Goal: Transaction & Acquisition: Purchase product/service

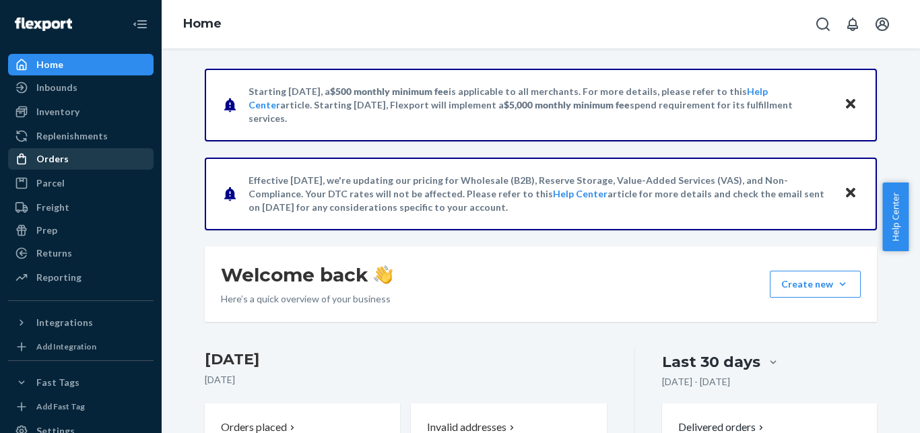
click at [89, 164] on div "Orders" at bounding box center [80, 159] width 143 height 19
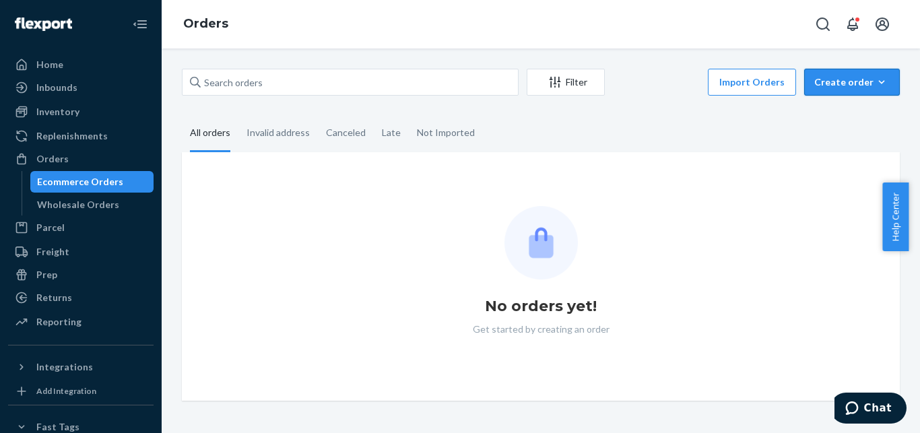
click at [820, 86] on div "Create order" at bounding box center [852, 81] width 75 height 13
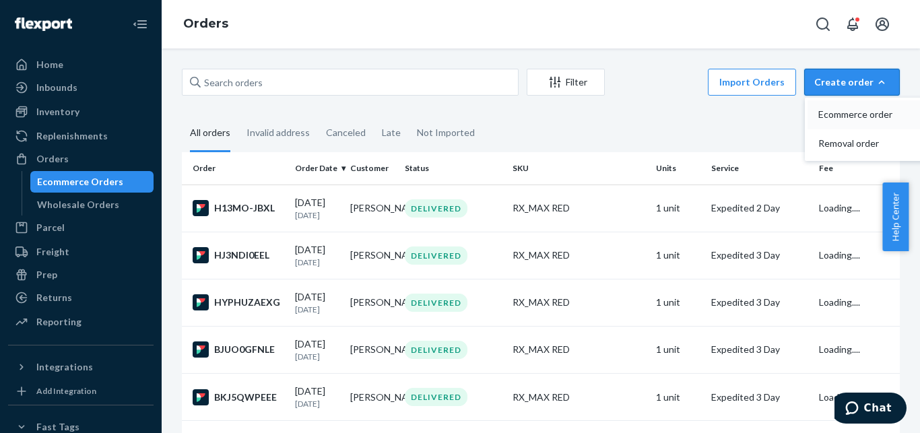
click at [824, 115] on span "Ecommerce order" at bounding box center [861, 114] width 84 height 9
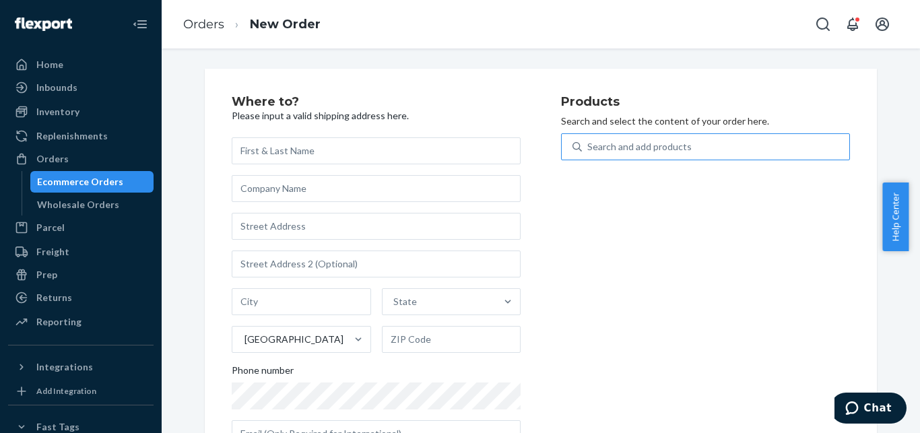
click at [681, 152] on div "Search and add products" at bounding box center [640, 146] width 104 height 13
click at [589, 152] on input "Search and add products" at bounding box center [588, 146] width 1 height 13
paste input "POWERBANK_"
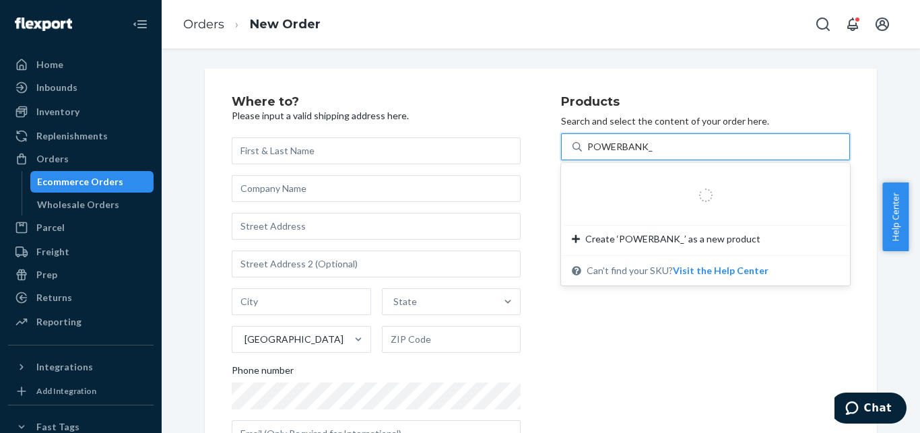
type input "POWERBANK_"
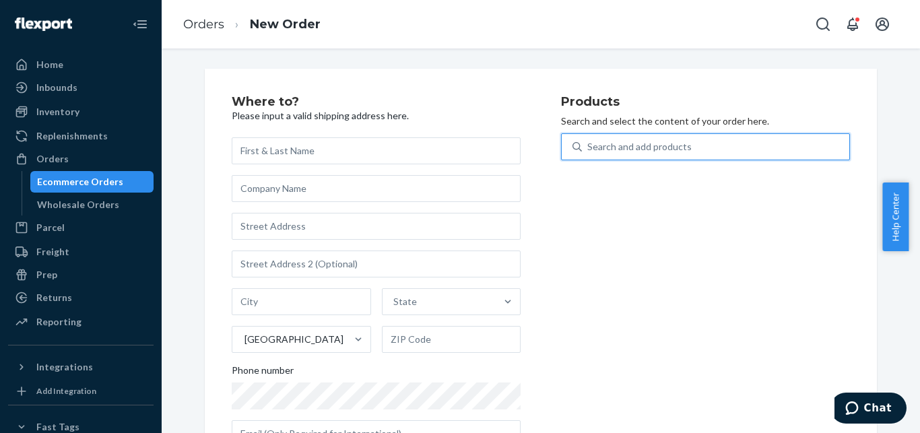
paste input "S2-IAI9-R75Y"
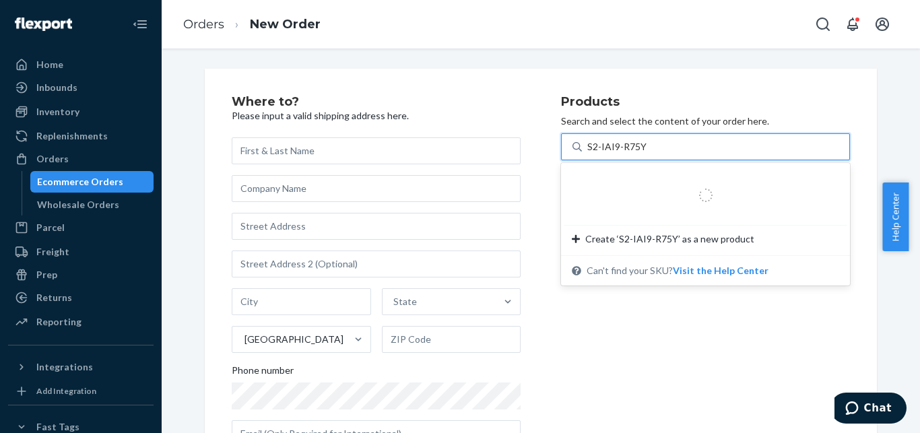
type input "S2-IAI9-R75Y"
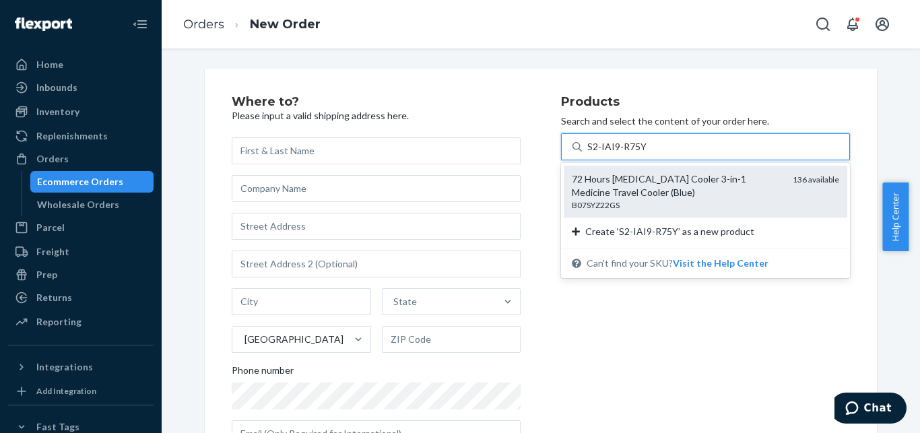
click at [640, 195] on div "72 Hours [MEDICAL_DATA] Cooler 3-in-1 Medicine Travel Cooler (Blue)" at bounding box center [677, 186] width 210 height 27
click at [640, 154] on input "S2-IAI9-R75Y" at bounding box center [617, 146] width 59 height 13
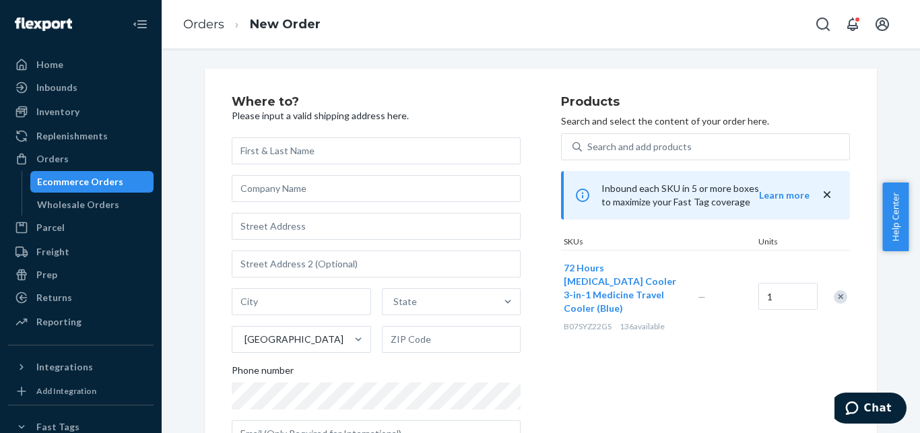
click at [600, 279] on span "72 Hours [MEDICAL_DATA] Cooler 3-in-1 Medicine Travel Cooler (Blue)" at bounding box center [620, 288] width 113 height 52
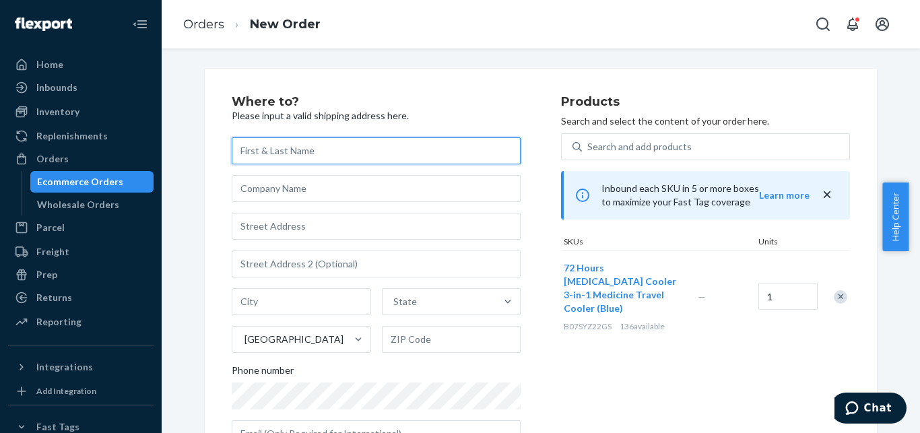
click at [330, 149] on input "text" at bounding box center [376, 150] width 289 height 27
paste input "[PERSON_NAME]"
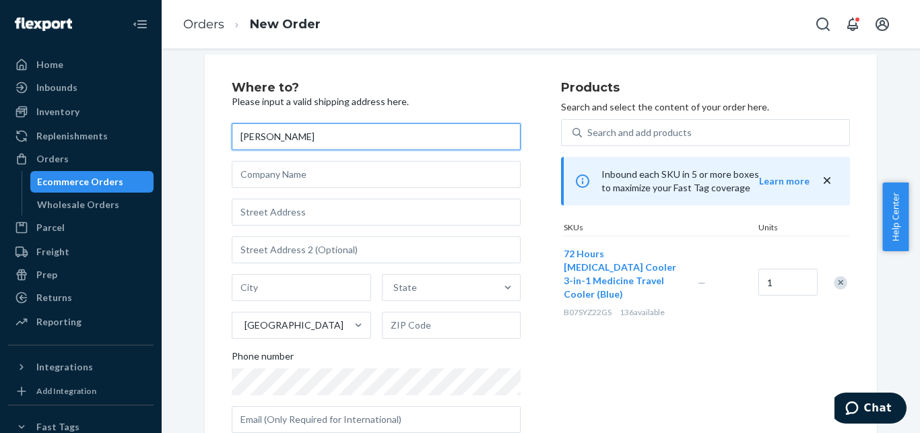
scroll to position [31, 0]
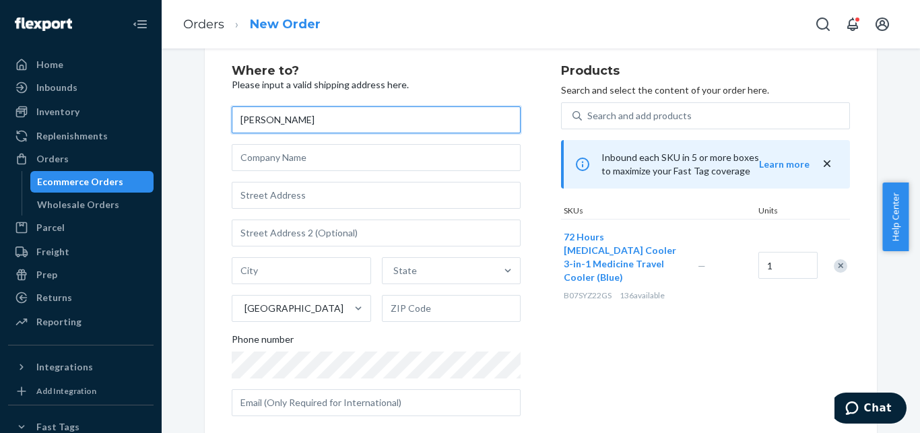
paste input "Olekh"
type input "[PERSON_NAME]"
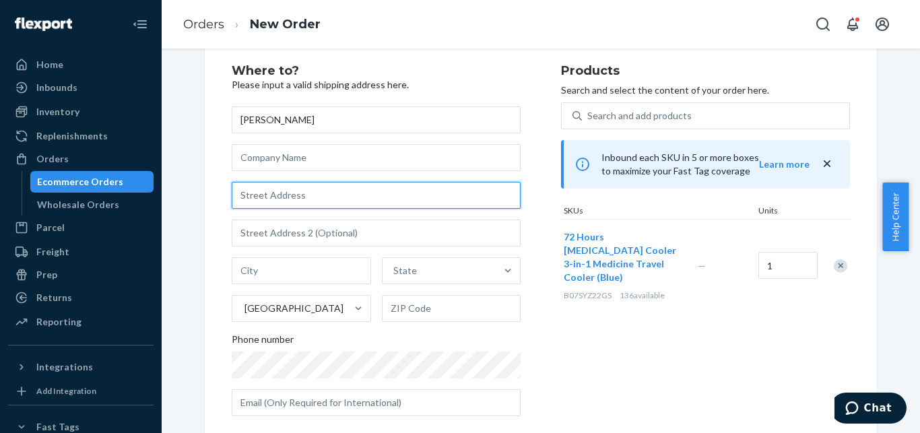
click at [374, 193] on input "text" at bounding box center [376, 195] width 289 height 27
paste input "11979 [PERSON_NAME] Ct"
type input "11979 [PERSON_NAME] Ct"
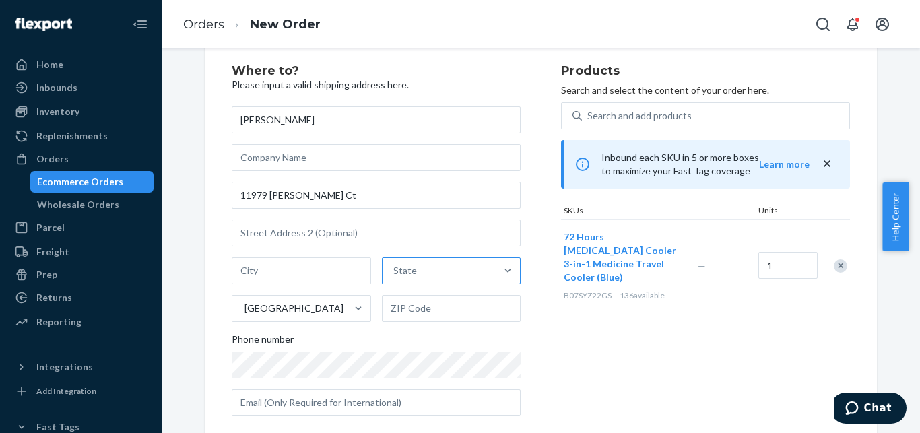
click at [414, 270] on div "State" at bounding box center [440, 270] width 114 height 27
click at [395, 270] on input "State" at bounding box center [394, 270] width 1 height 13
type input "c"
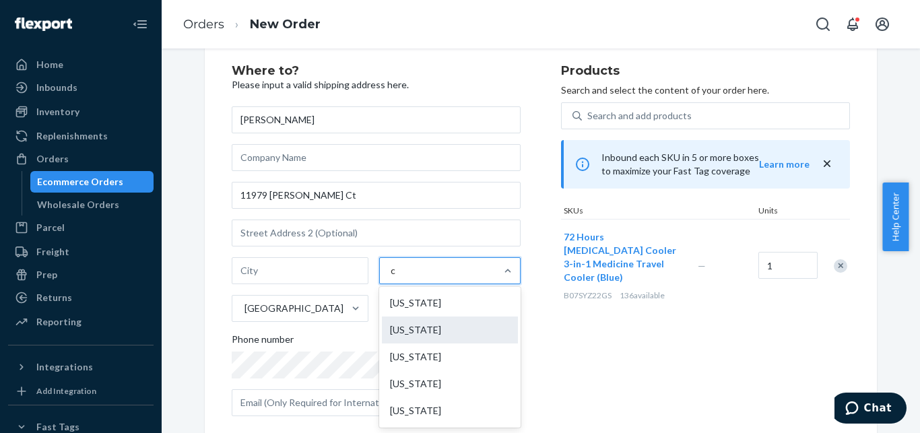
click at [423, 338] on div "[US_STATE]" at bounding box center [450, 330] width 136 height 27
click at [397, 278] on input "c" at bounding box center [394, 270] width 6 height 13
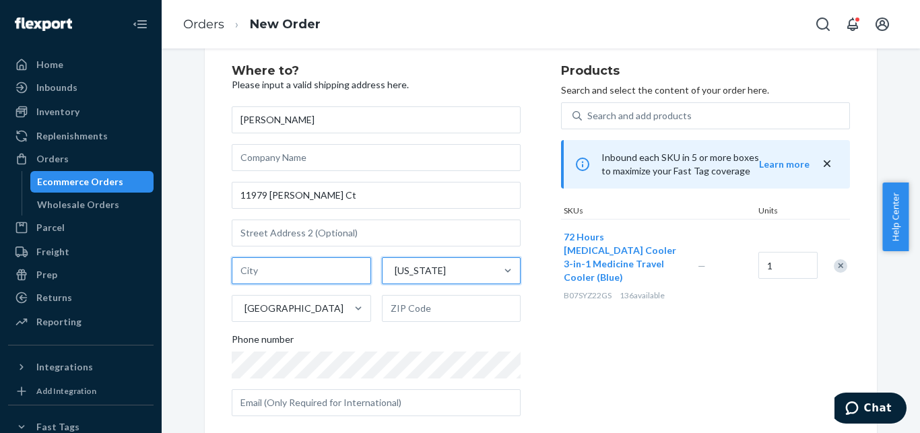
click at [325, 266] on input "text" at bounding box center [301, 270] width 139 height 27
paste input "Yucaipa"
type input "Yucaipa"
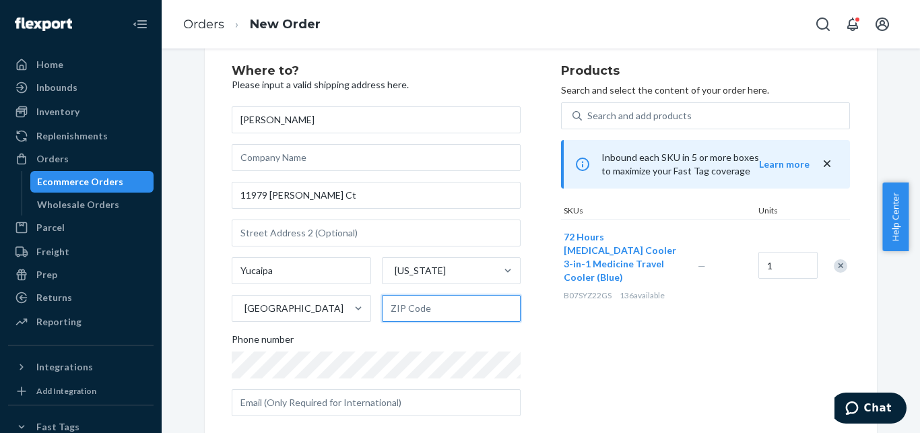
click at [471, 301] on input "text" at bounding box center [451, 308] width 139 height 27
paste input "92399"
type input "92399"
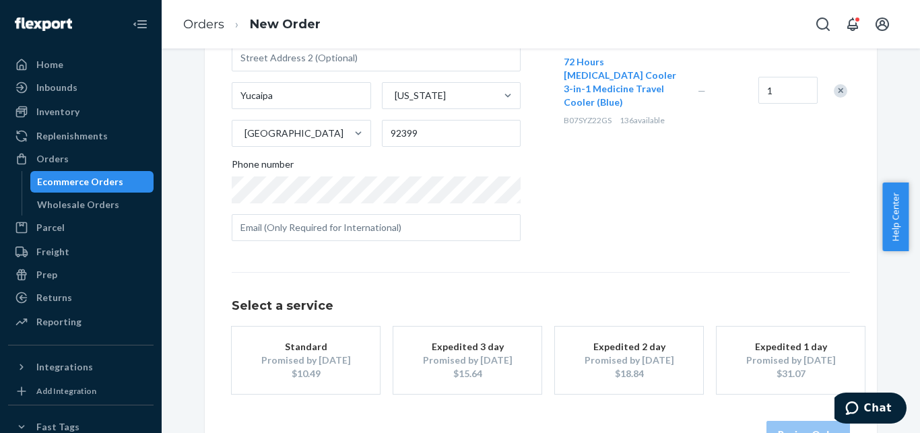
scroll to position [248, 0]
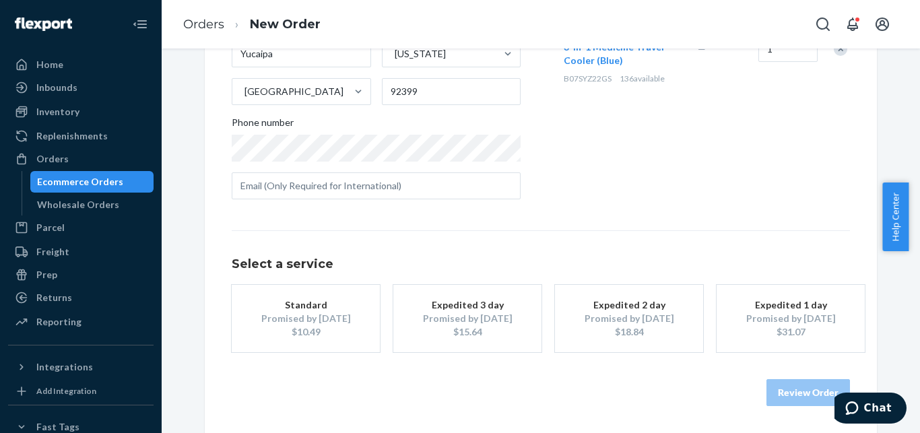
click at [487, 303] on div "Expedited 3 day" at bounding box center [468, 305] width 108 height 13
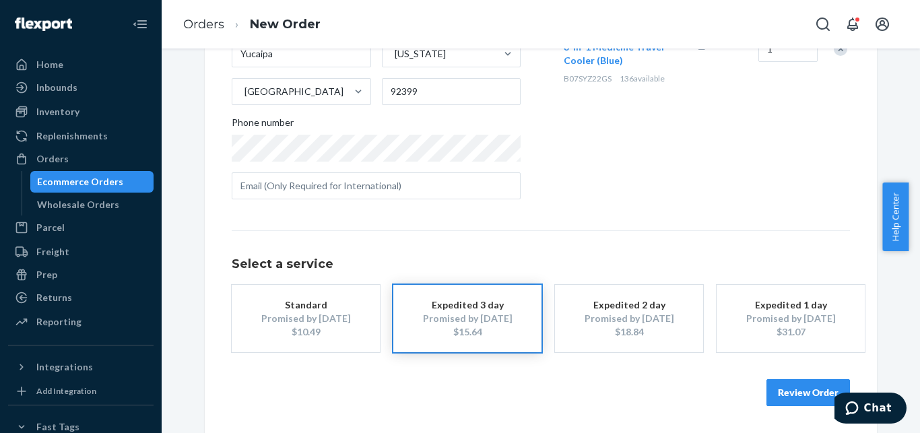
click at [779, 392] on button "Review Order" at bounding box center [809, 392] width 84 height 27
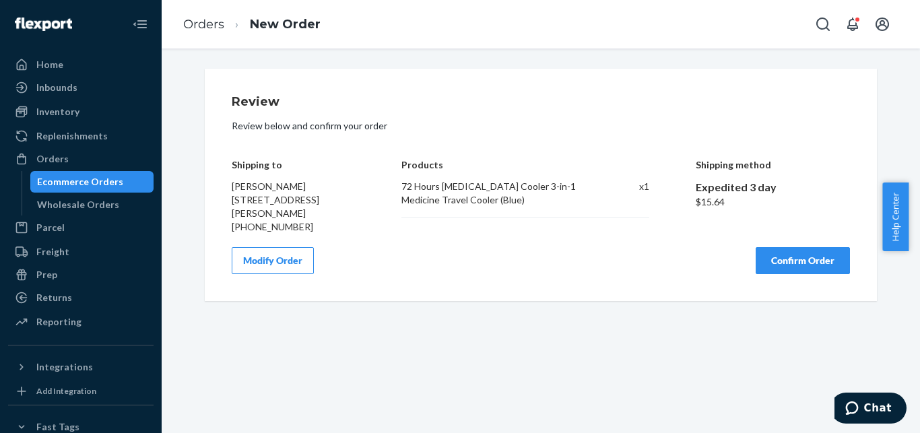
scroll to position [0, 0]
click at [799, 253] on button "Confirm Order" at bounding box center [803, 260] width 94 height 27
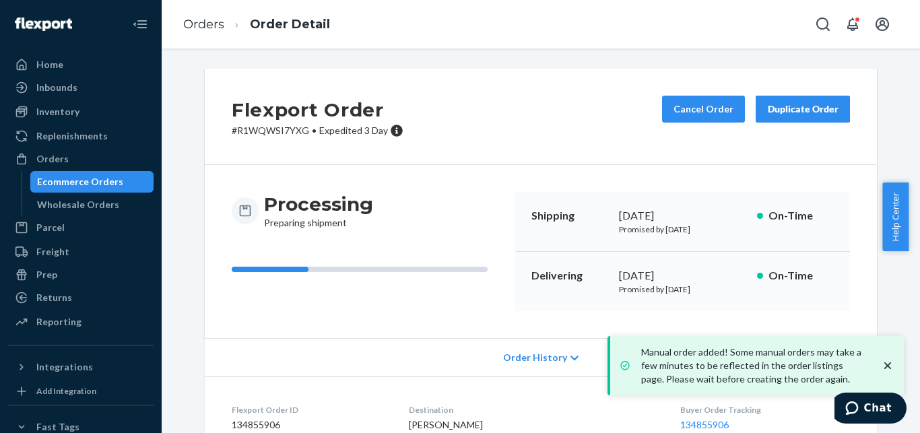
scroll to position [173, 0]
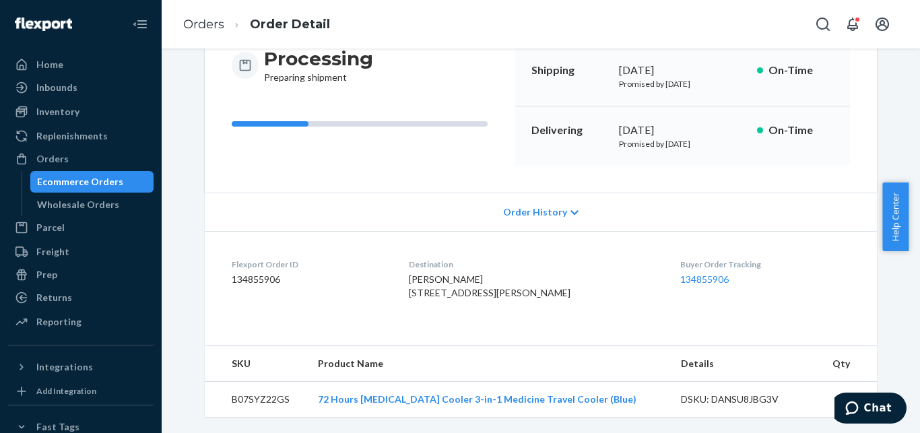
drag, startPoint x: 613, startPoint y: 118, endPoint x: 722, endPoint y: 132, distance: 109.4
click at [722, 132] on div "Delivering [DATE] Promised by [DATE] On-Time" at bounding box center [682, 135] width 335 height 59
copy p "Promised by [DATE]"
click at [89, 156] on div "Orders" at bounding box center [80, 159] width 143 height 19
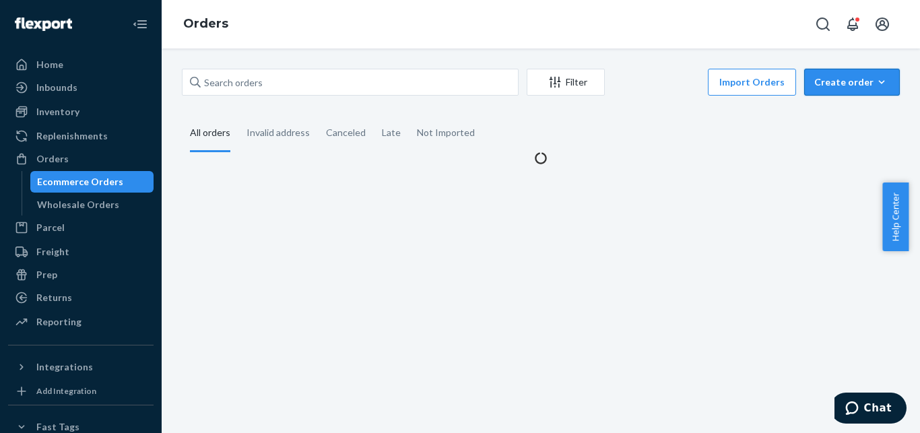
click at [823, 92] on button "Create order Ecommerce order Removal order" at bounding box center [853, 82] width 96 height 27
click at [822, 114] on span "Ecommerce order" at bounding box center [861, 114] width 84 height 9
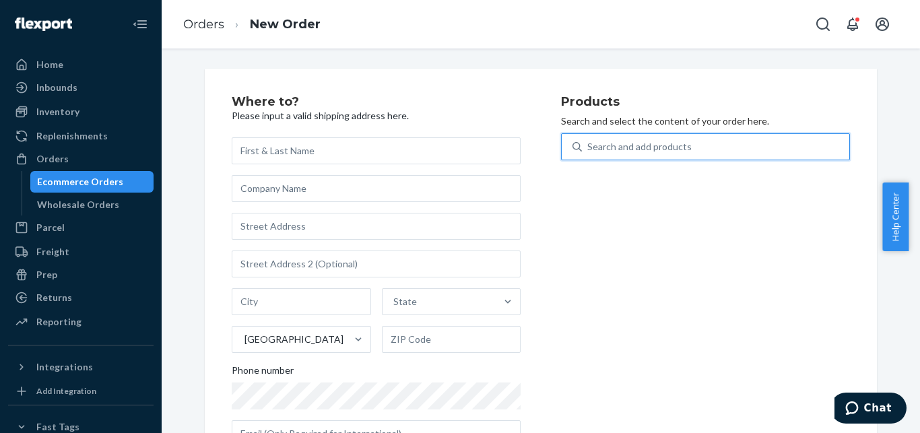
click at [676, 146] on div "Search and add products" at bounding box center [640, 146] width 104 height 13
click at [589, 146] on input "0 results available. Use Up and Down to choose options, press Enter to select t…" at bounding box center [588, 146] width 1 height 13
paste input "B08SR1TL4G"
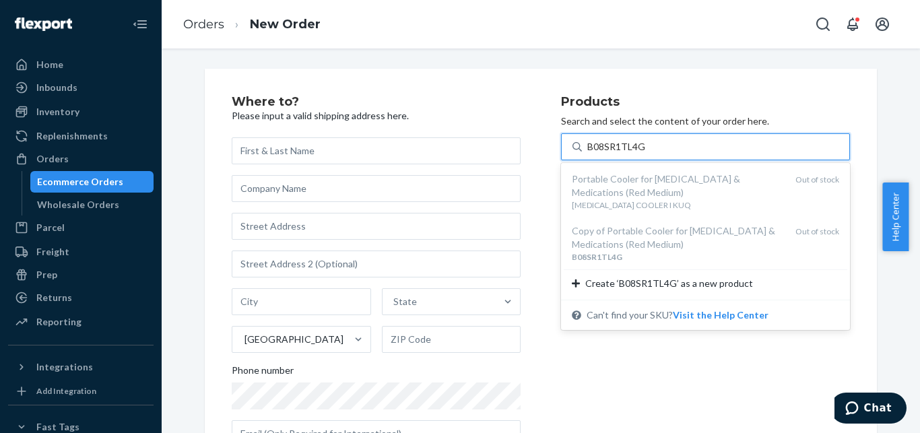
type input "B08SR1TL4G"
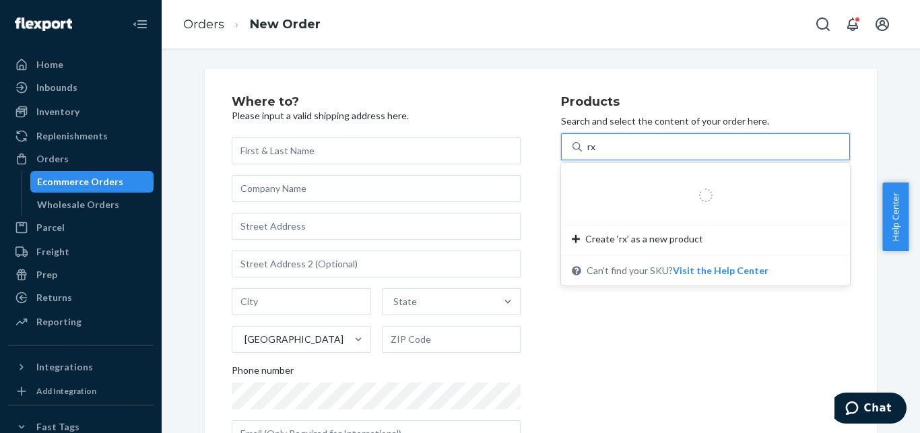
type input "rx"
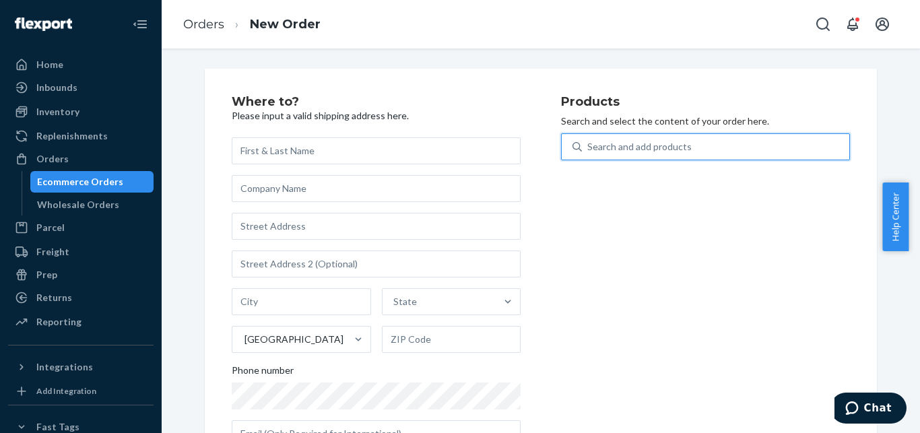
paste input "[MEDICAL_DATA] COOLER BLUE"
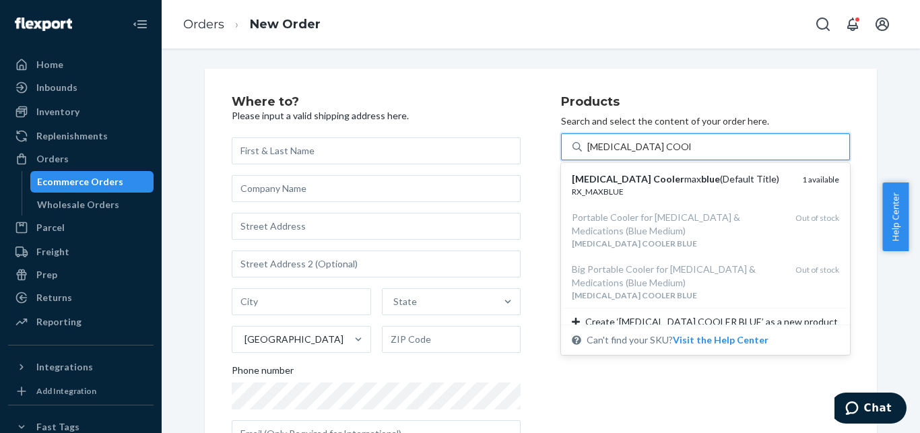
type input "[MEDICAL_DATA] COOLER BLUE"
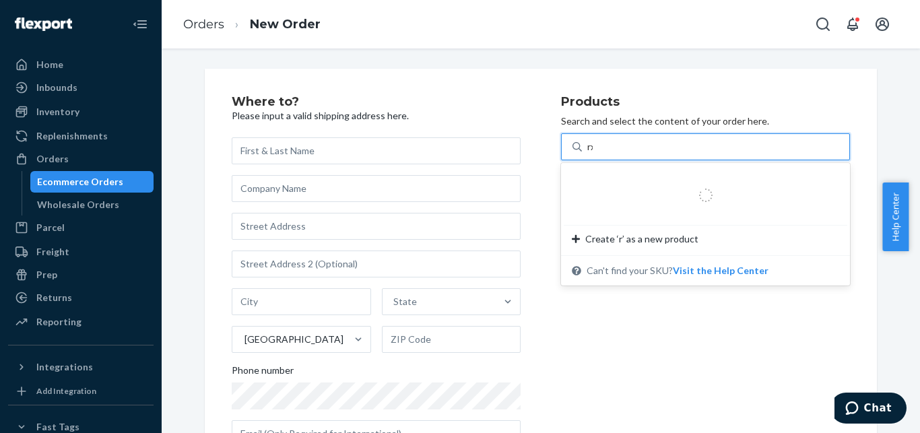
type input "rx"
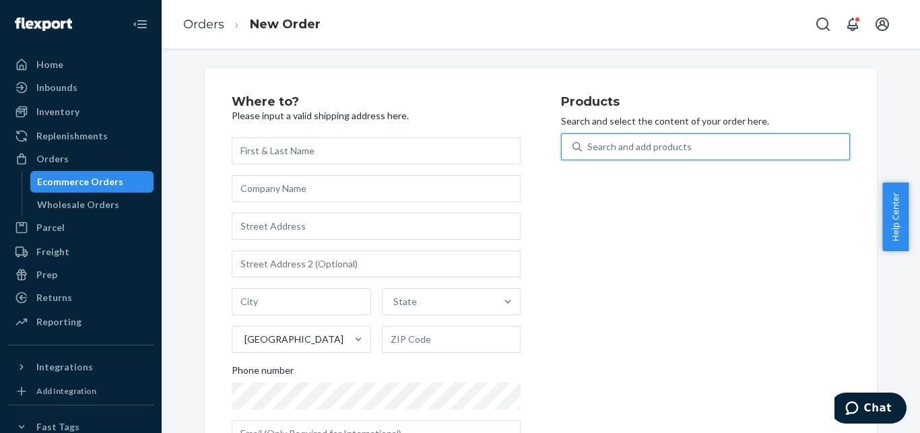
paste input "MEDIUM GEL FOR NOMAD MODEL"
type input "MEDIUM GEL FOR NOMAD MODEL"
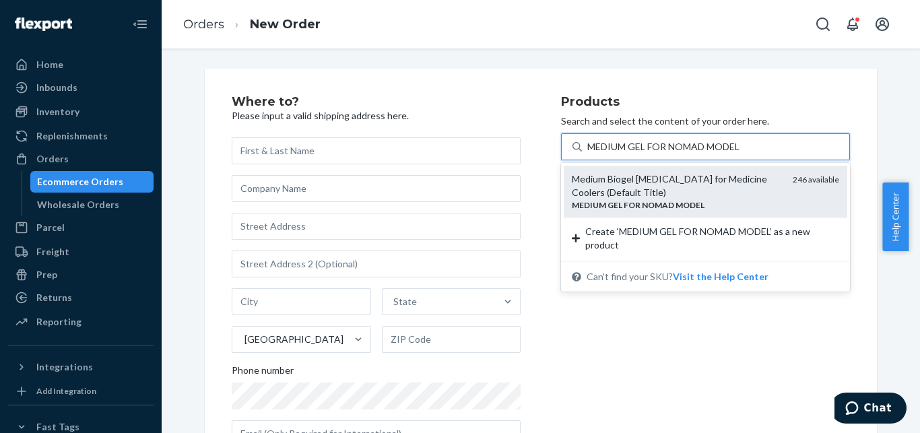
click at [617, 193] on div "Medium Biogel [MEDICAL_DATA] for Medicine Coolers (Default Title)" at bounding box center [677, 186] width 210 height 27
click at [617, 154] on input "MEDIUM GEL FOR NOMAD MODEL" at bounding box center [665, 146] width 155 height 13
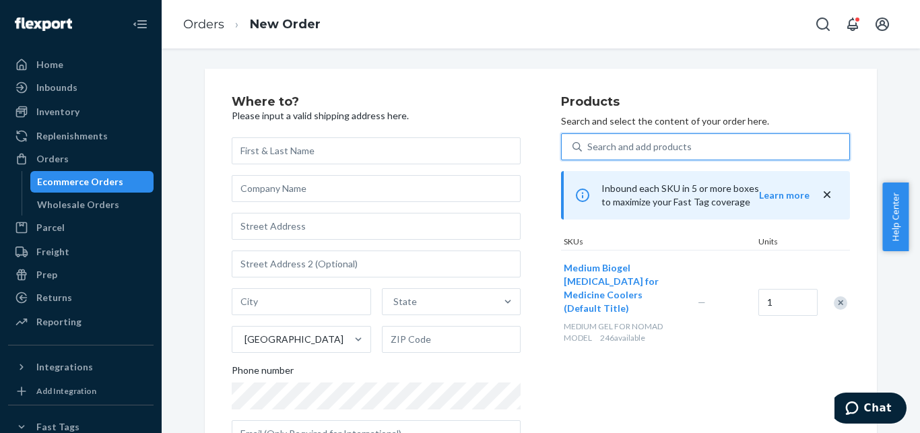
click at [680, 144] on div "Search and add products" at bounding box center [640, 146] width 104 height 13
click at [589, 144] on input "0 results available. Use Up and Down to choose options, press Enter to select t…" at bounding box center [588, 146] width 1 height 13
paste input "[MEDICAL_DATA] COOLER BLUE"
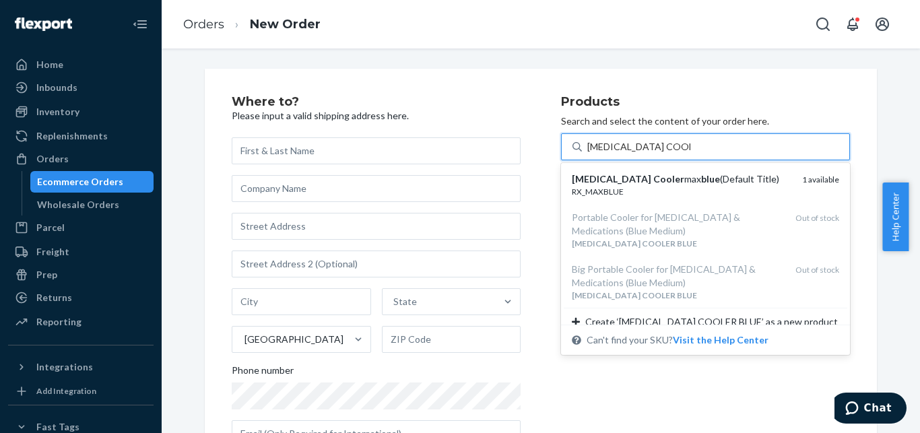
type input "[MEDICAL_DATA] COOLER BLUE"
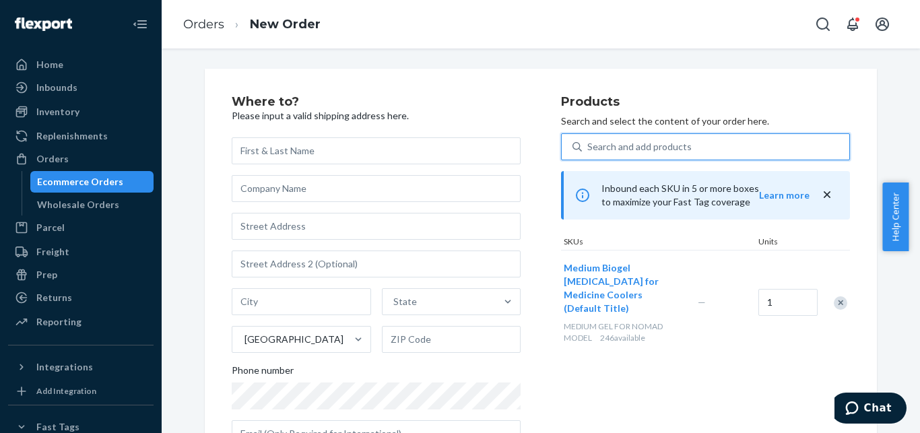
paste input "[MEDICAL_DATA] COOLER BLUE"
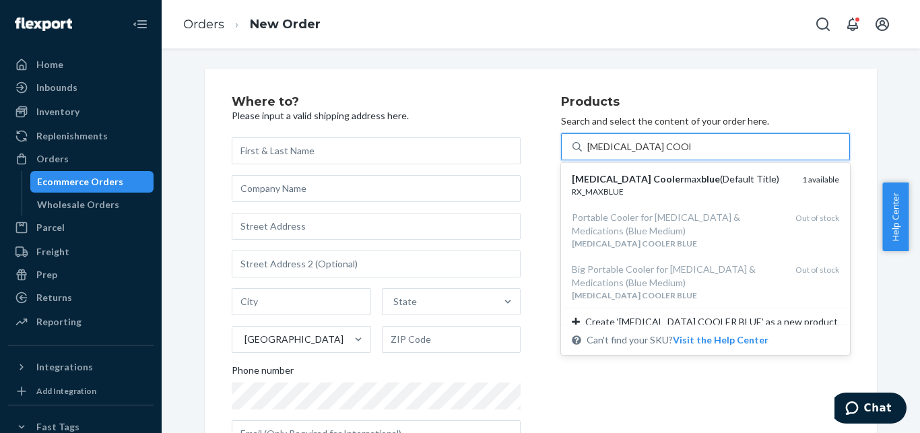
type input "[MEDICAL_DATA] COOLER BLUE"
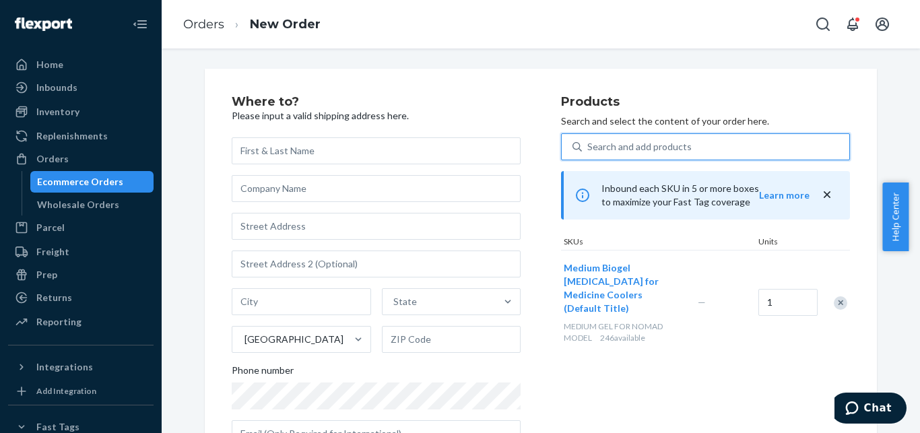
paste input "VIAL COVER SHORT PURPLE"
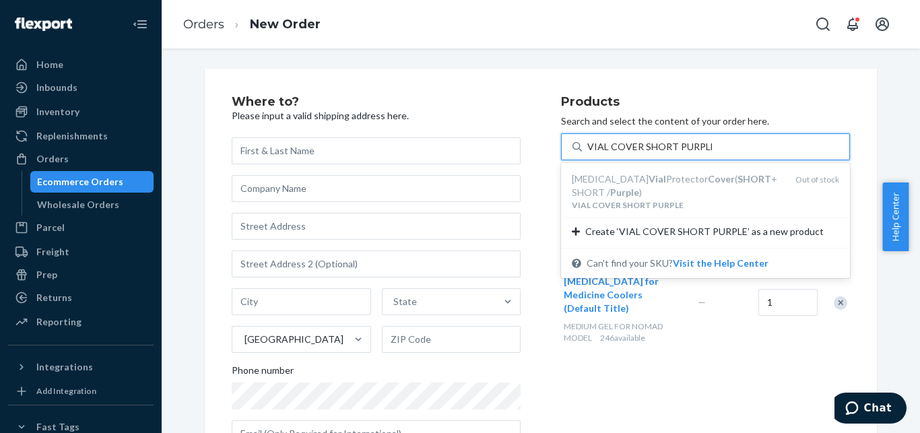
type input "VIAL COVER SHORT PURPLE"
click at [684, 74] on div "Where to? Please input a valid shipping address here. State United States Phone…" at bounding box center [541, 277] width 672 height 416
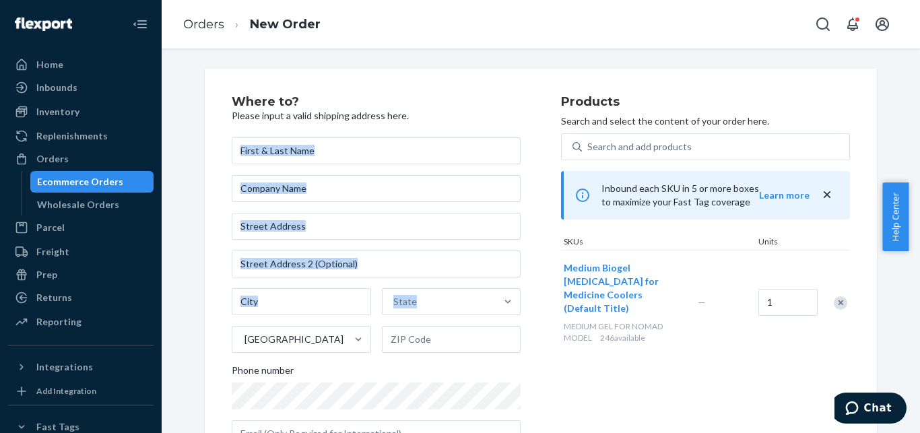
drag, startPoint x: 684, startPoint y: 74, endPoint x: 509, endPoint y: 142, distance: 188.0
click at [509, 142] on div "Where to? Please input a valid shipping address here. State United States Phone…" at bounding box center [541, 277] width 672 height 416
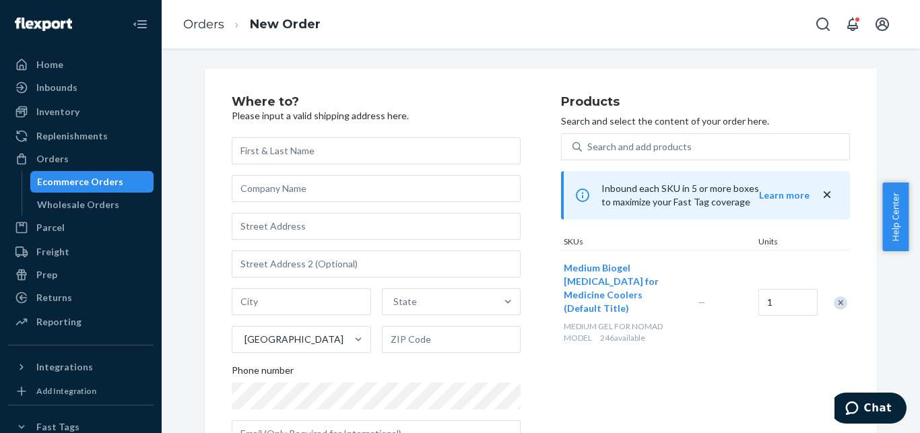
click at [495, 91] on div "Where to? Please input a valid shipping address here. State United States Phone…" at bounding box center [541, 277] width 672 height 416
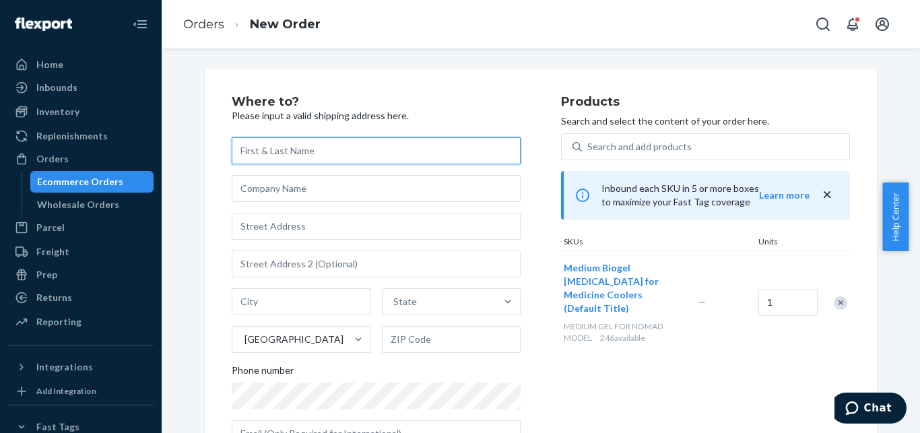
click at [363, 146] on input "text" at bounding box center [376, 150] width 289 height 27
paste input "[PERSON_NAME]"
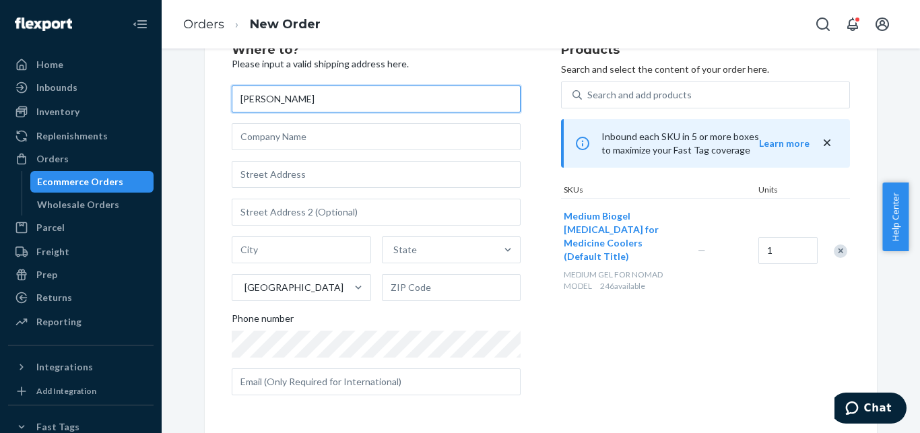
paste input "[PERSON_NAME]"
type input "[PERSON_NAME]"
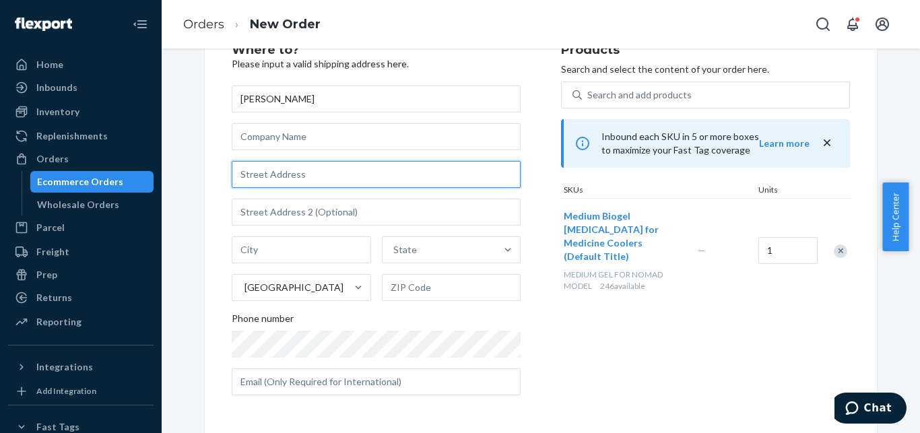
click at [406, 164] on input "text" at bounding box center [376, 174] width 289 height 27
paste input "[STREET_ADDRESS]"
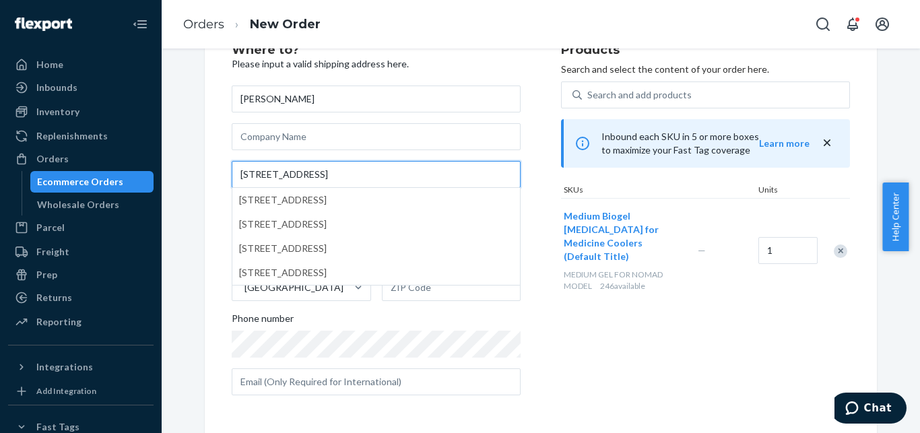
type input "[STREET_ADDRESS]"
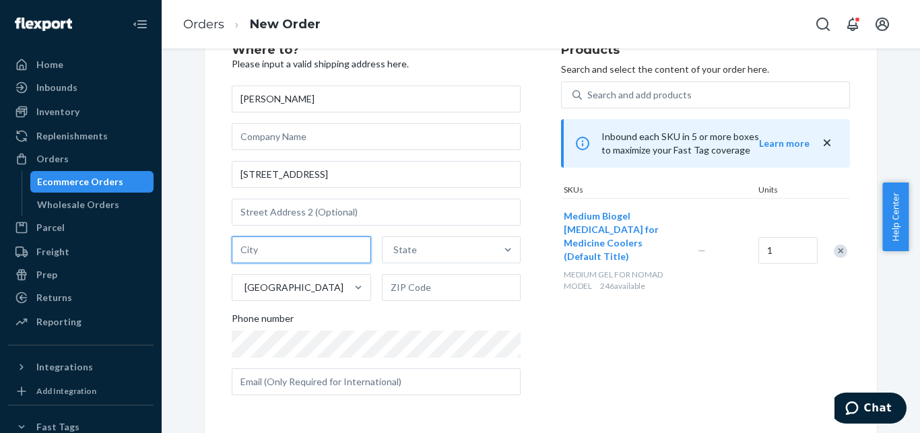
click at [340, 250] on input "text" at bounding box center [301, 250] width 139 height 27
paste input "Conroe"
type input "Conroe"
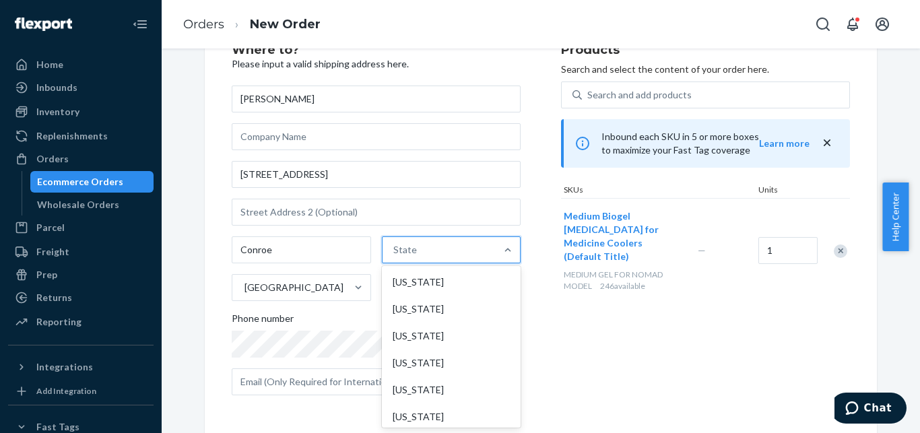
click at [442, 251] on div "State" at bounding box center [440, 250] width 114 height 27
click at [395, 251] on input "option [US_STATE] focused, 1 of 59. 59 results available. Use Up and Down to ch…" at bounding box center [394, 249] width 1 height 13
type input "te"
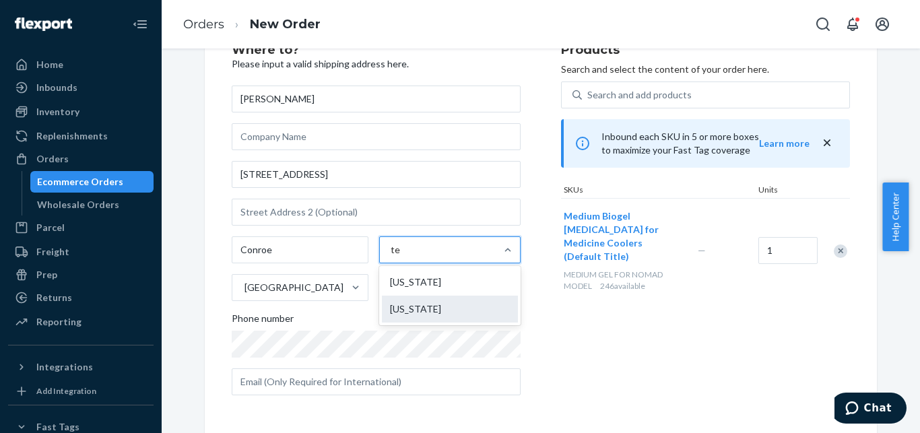
click at [392, 318] on div "[US_STATE]" at bounding box center [450, 309] width 136 height 27
click at [392, 257] on input "te" at bounding box center [396, 249] width 10 height 13
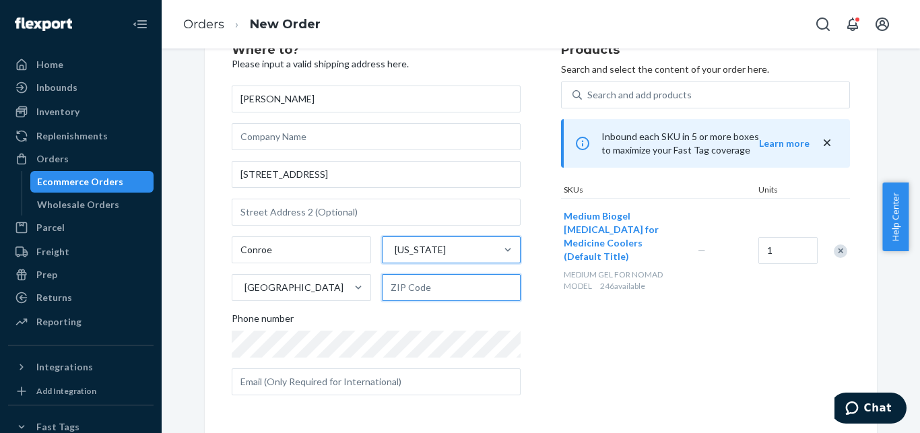
click at [455, 290] on input "text" at bounding box center [451, 287] width 139 height 27
paste input "77316"
type input "77316"
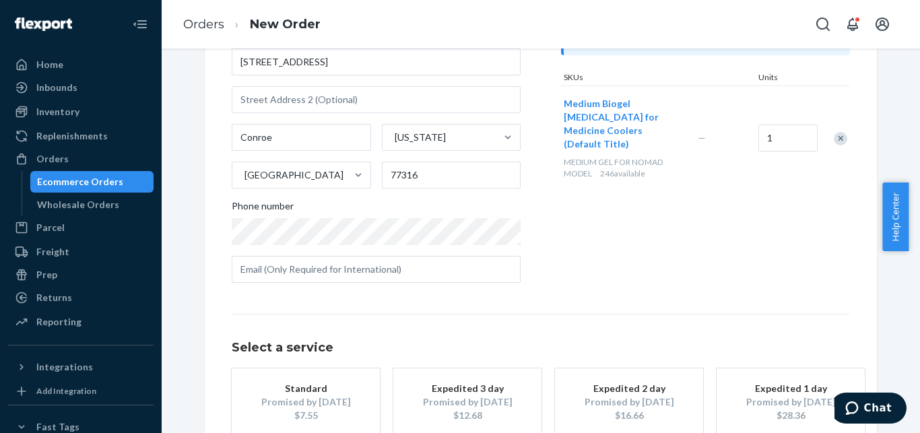
scroll to position [248, 0]
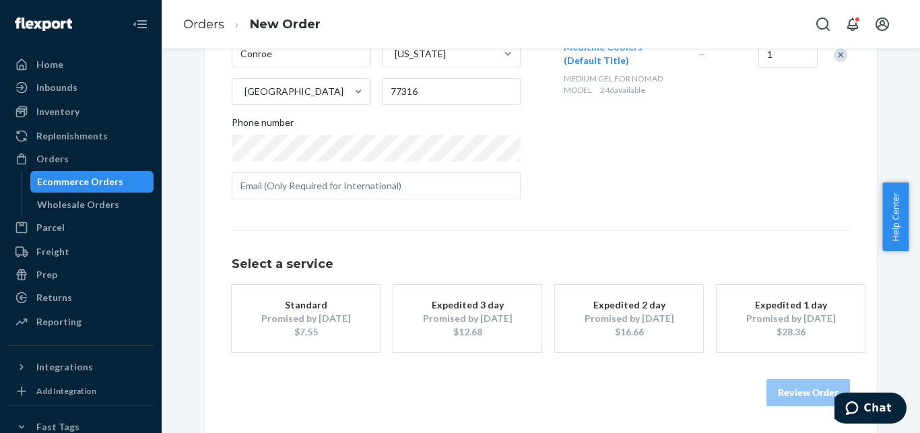
click at [444, 304] on div "Expedited 3 day" at bounding box center [468, 305] width 108 height 13
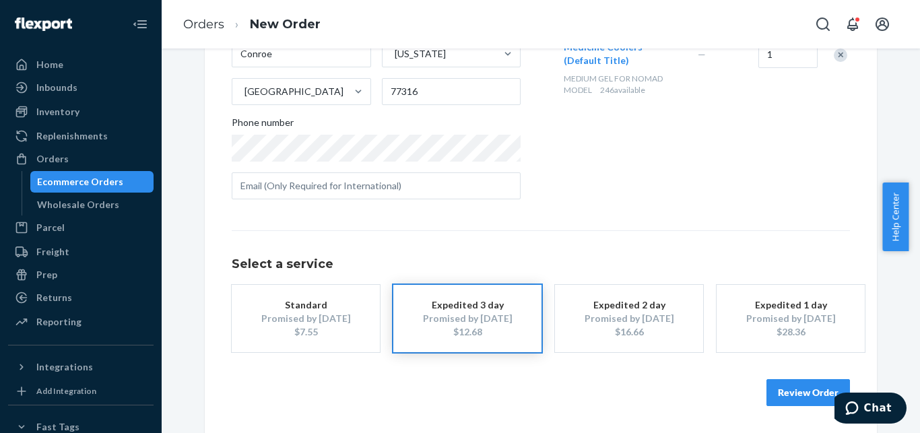
click at [792, 389] on button "Review Order" at bounding box center [809, 392] width 84 height 27
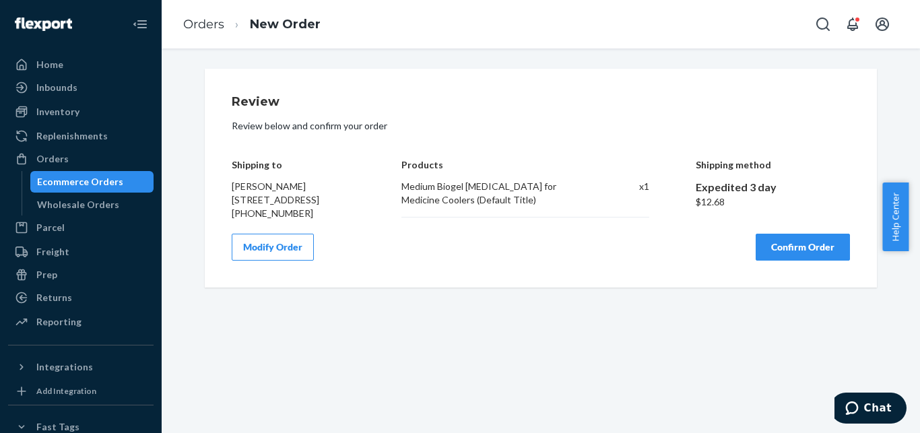
scroll to position [0, 0]
click at [782, 259] on button "Confirm Order" at bounding box center [803, 247] width 94 height 27
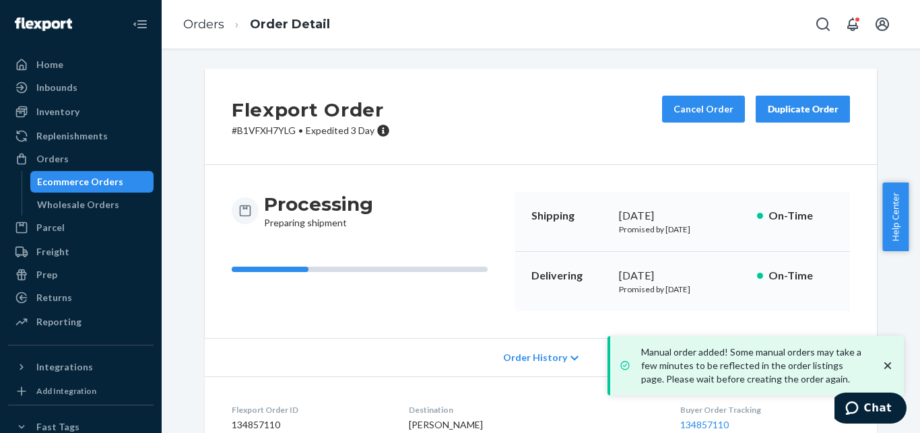
drag, startPoint x: 613, startPoint y: 290, endPoint x: 724, endPoint y: 290, distance: 111.2
click at [724, 290] on div "Delivering [DATE] Promised by [DATE] On-Time" at bounding box center [682, 281] width 335 height 59
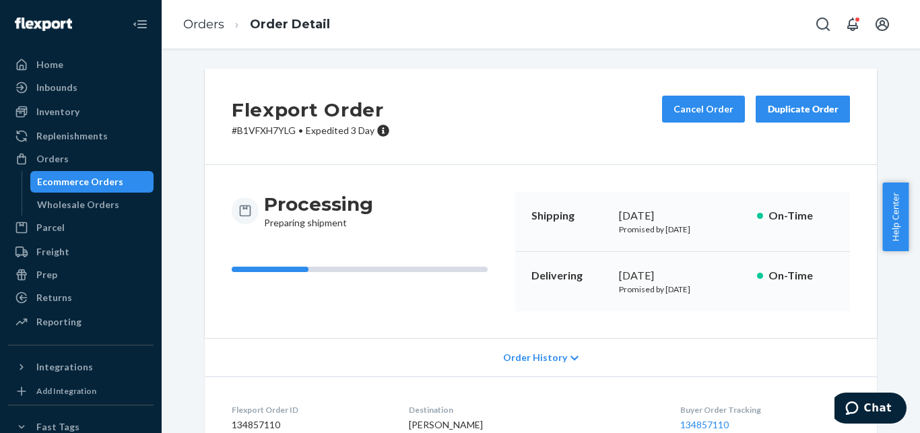
copy p "Promised by [DATE]"
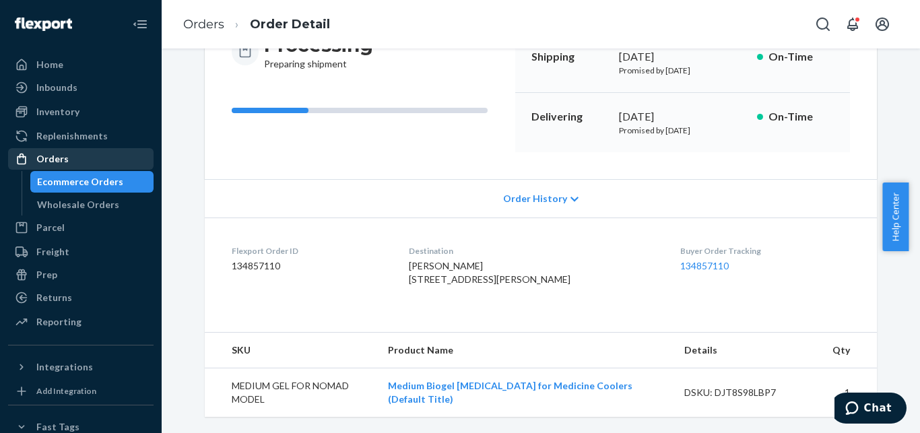
click at [135, 152] on div "Orders" at bounding box center [80, 159] width 143 height 19
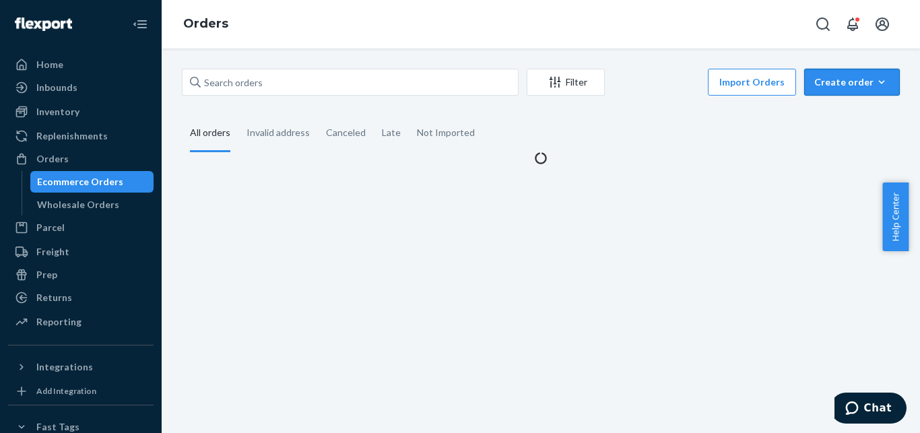
click at [837, 75] on div "Create order" at bounding box center [852, 81] width 75 height 13
click at [825, 113] on span "Ecommerce order" at bounding box center [861, 114] width 84 height 9
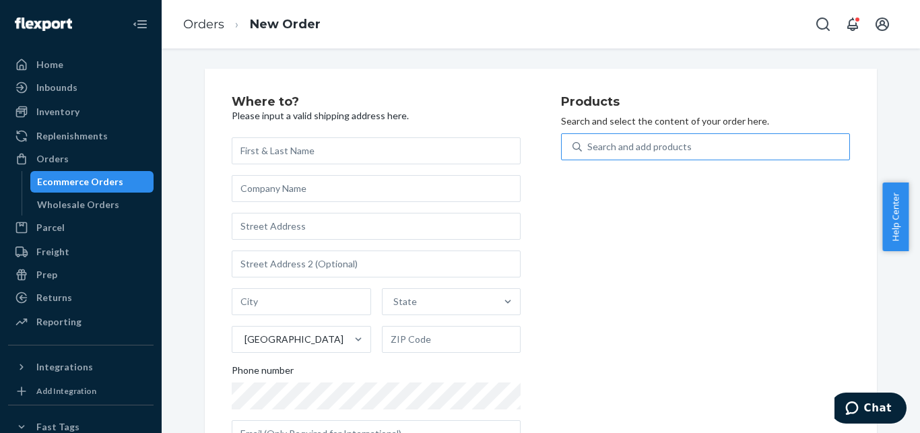
click at [713, 144] on div "Search and add products" at bounding box center [716, 147] width 268 height 24
click at [589, 144] on input "Search and add products" at bounding box center [588, 146] width 1 height 13
paste input "BIG COOLER WITH BIOGEL ONLY"
type input "BIG COOLER WITH BIOGEL ONLY"
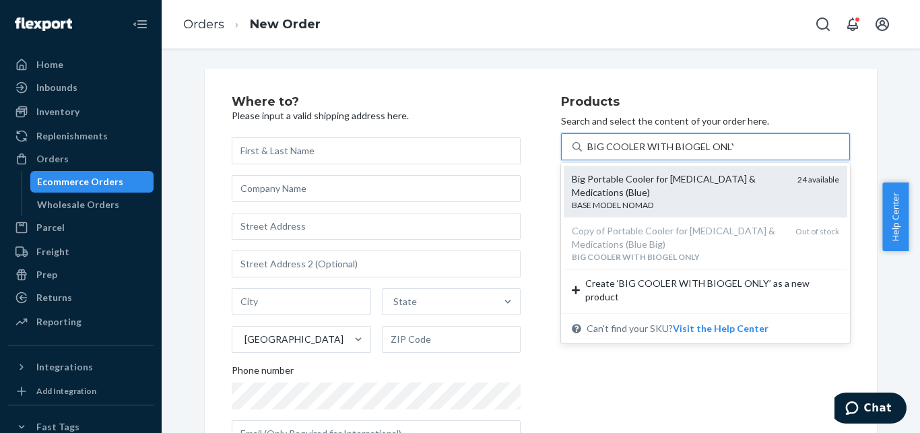
click at [636, 199] on div "BASE MODEL NOMAD" at bounding box center [679, 204] width 215 height 11
click at [636, 154] on input "BIG COOLER WITH BIOGEL ONLY" at bounding box center [661, 146] width 146 height 13
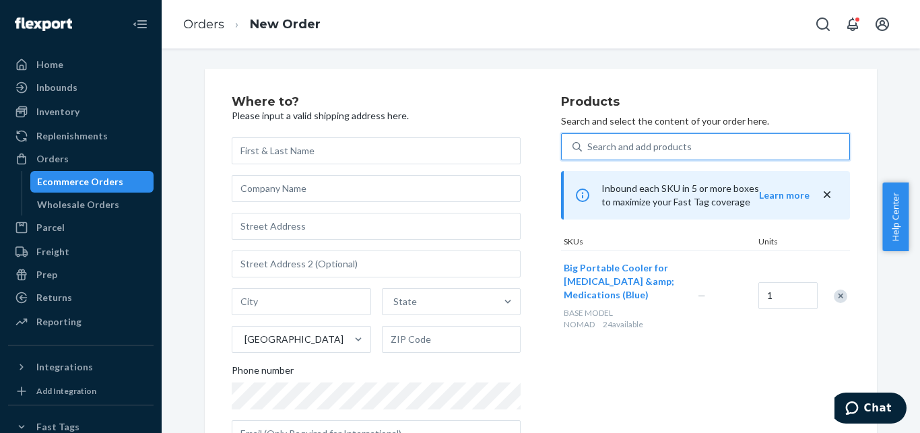
click at [616, 279] on span "Big Portable Cooler for [MEDICAL_DATA] &amp; Medications (Blue)" at bounding box center [619, 281] width 111 height 38
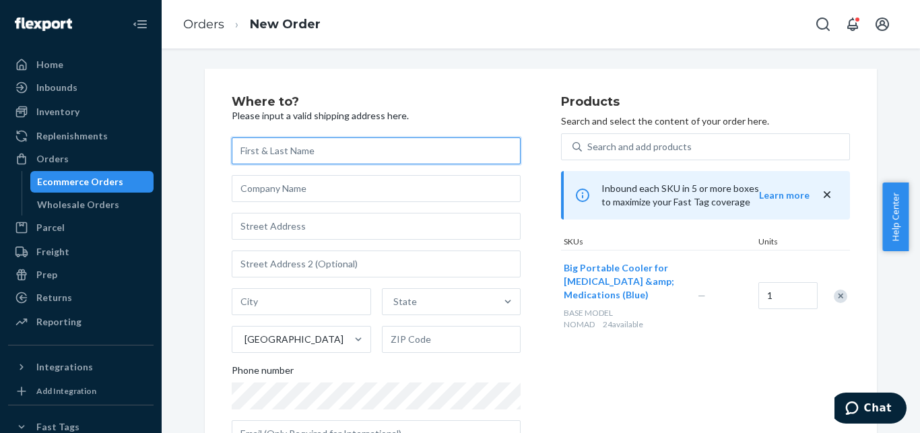
click at [396, 144] on input "text" at bounding box center [376, 150] width 289 height 27
paste input "[PERSON_NAME]"
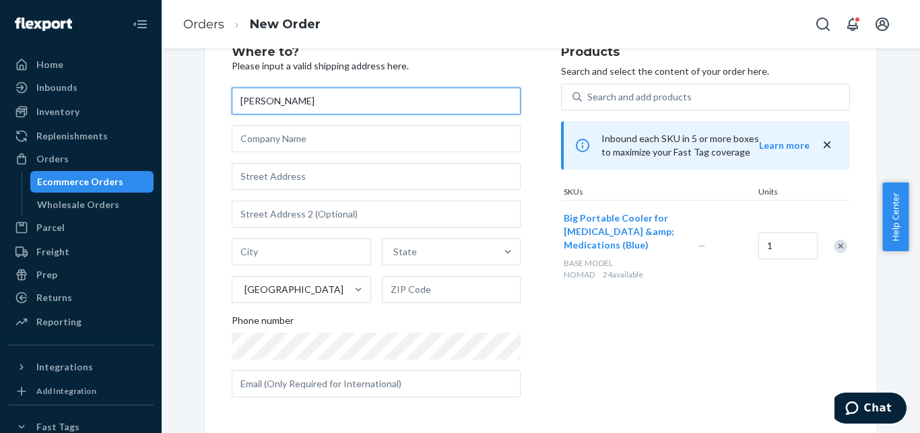
scroll to position [52, 0]
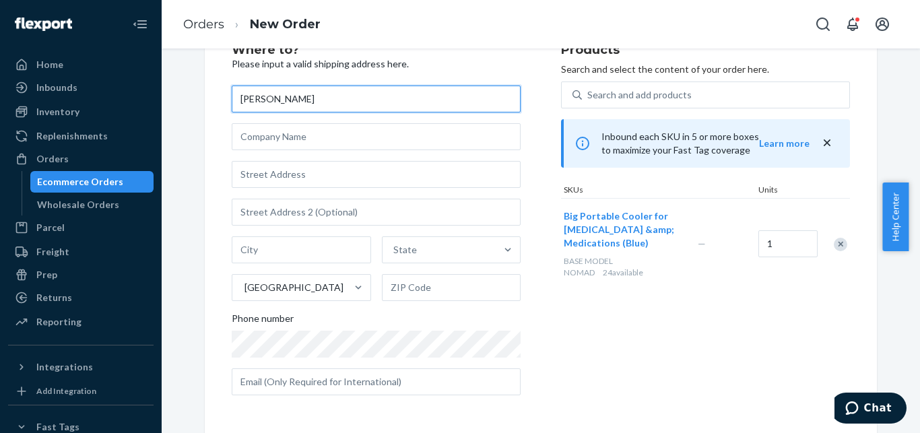
paste input "[PERSON_NAME]"
type input "[PERSON_NAME]"
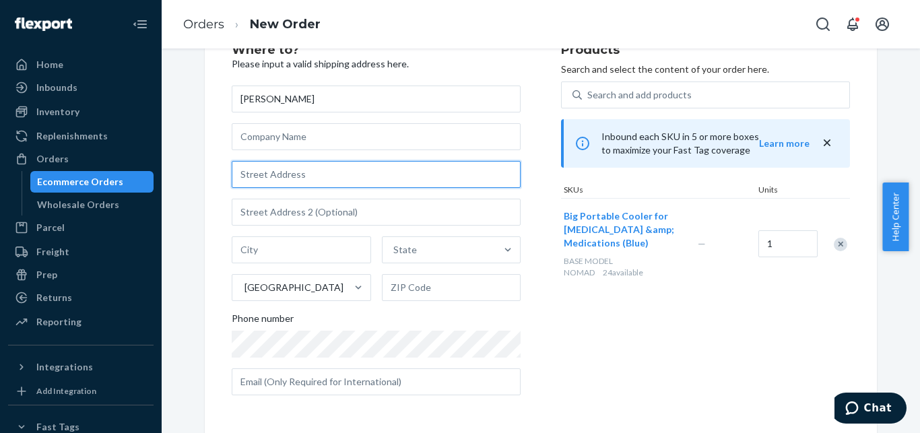
click at [359, 175] on input "text" at bounding box center [376, 174] width 289 height 27
paste input "[STREET_ADDRESS]"
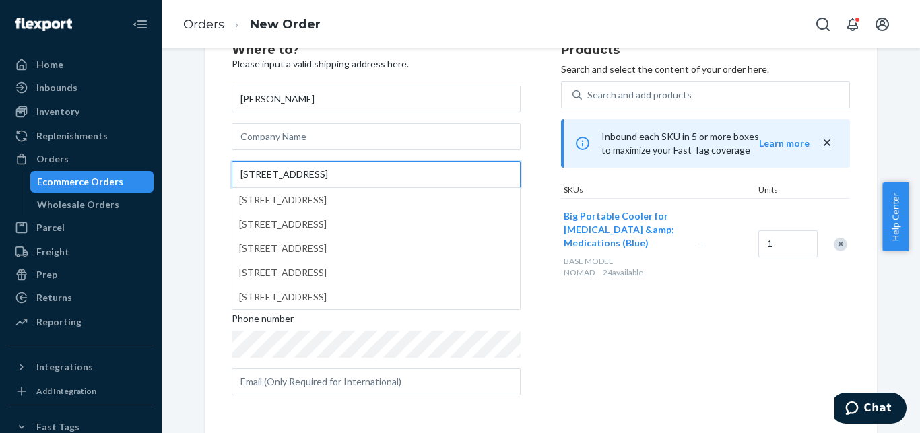
type input "[STREET_ADDRESS]"
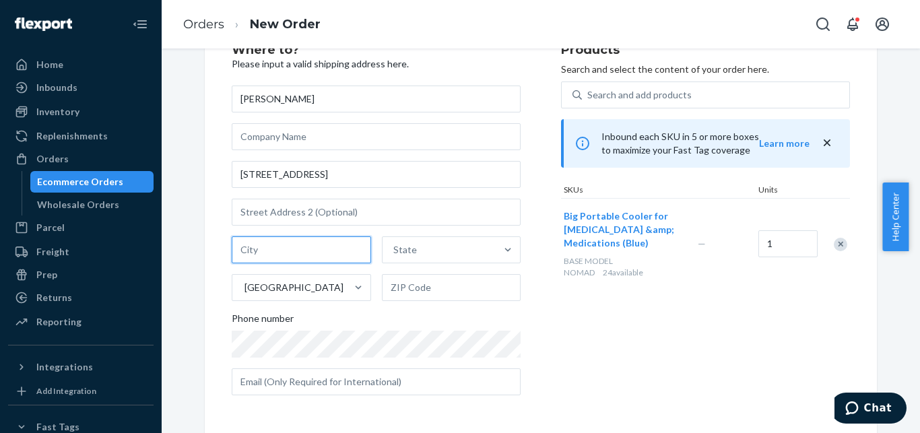
click at [301, 249] on input "text" at bounding box center [301, 250] width 139 height 27
paste input "Bergenfield"
type input "Bergenfield"
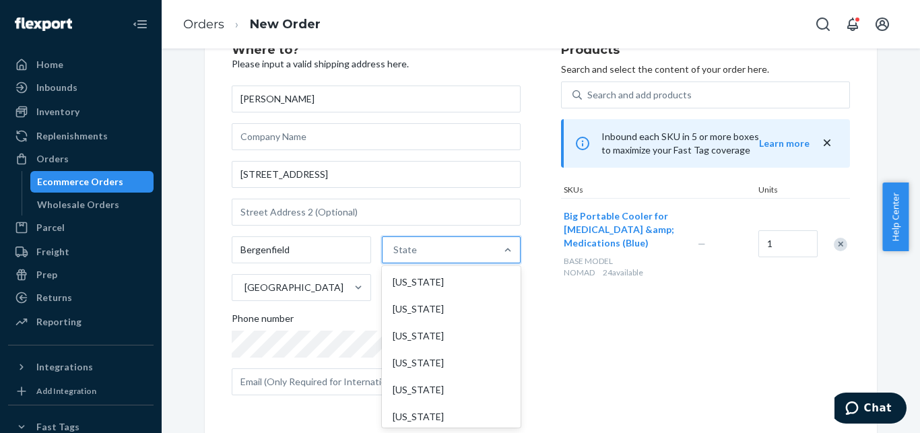
click at [401, 252] on div "State" at bounding box center [406, 249] width 24 height 13
click at [395, 252] on input "option [US_STATE] focused, 1 of 59. 59 results available. Use Up and Down to ch…" at bounding box center [394, 249] width 1 height 13
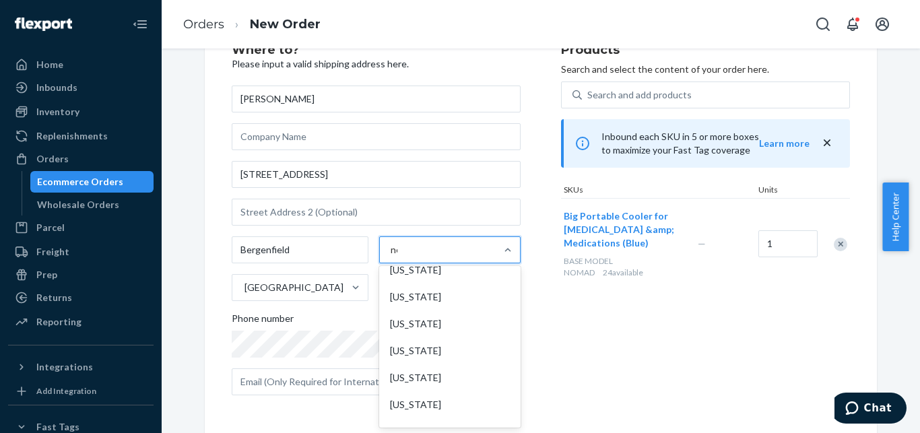
scroll to position [0, 0]
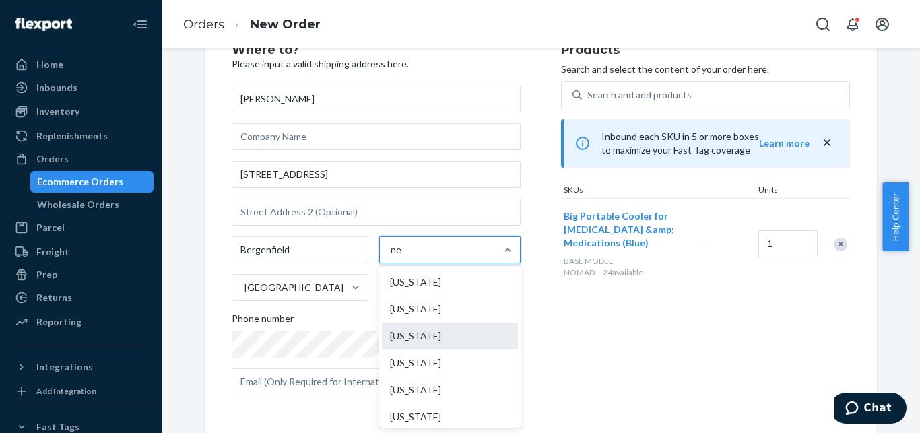
type input "new"
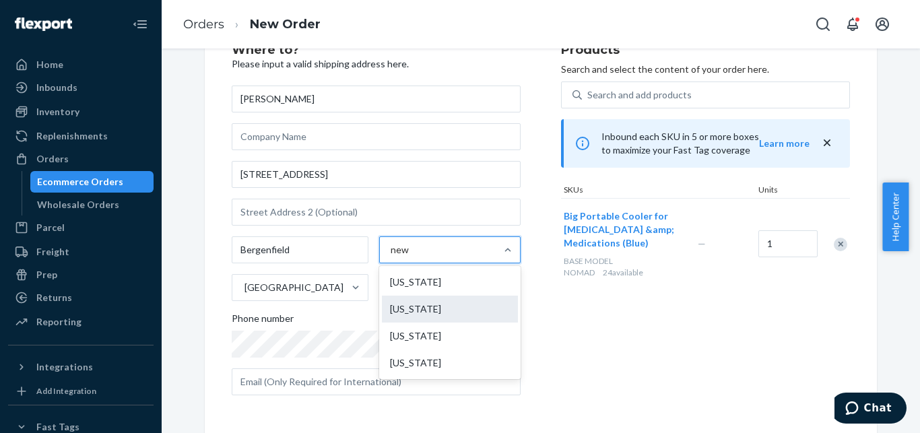
click at [428, 306] on div "[US_STATE]" at bounding box center [450, 309] width 136 height 27
click at [410, 257] on input "new" at bounding box center [400, 249] width 19 height 13
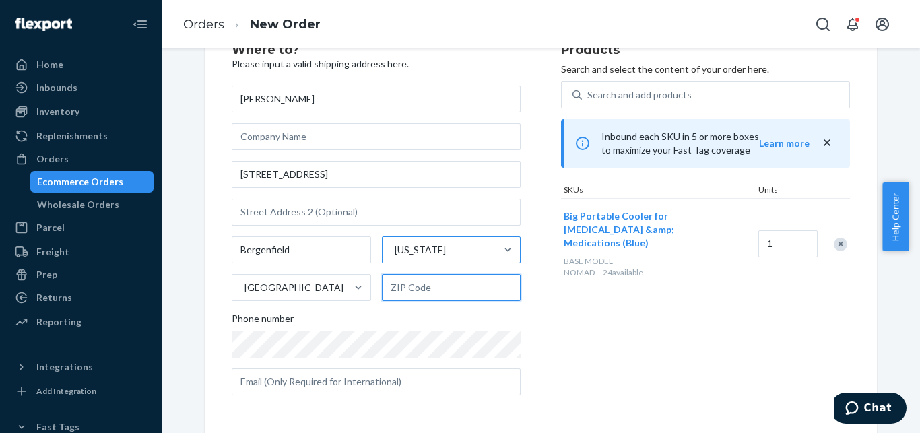
click at [425, 289] on input "text" at bounding box center [451, 287] width 139 height 27
paste input "07621"
type input "07621"
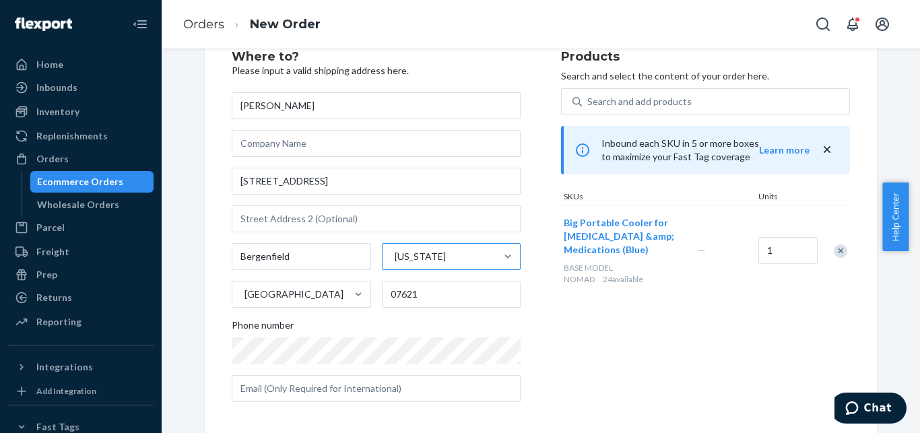
scroll to position [248, 0]
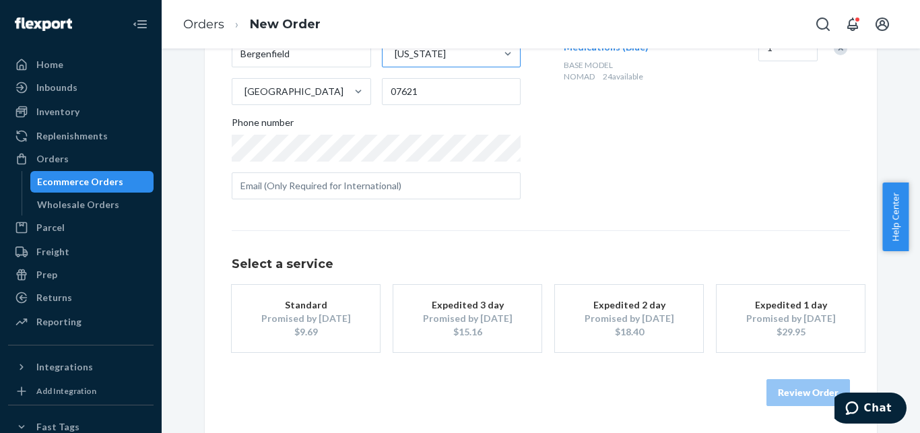
click at [439, 327] on div "$15.16" at bounding box center [468, 331] width 108 height 13
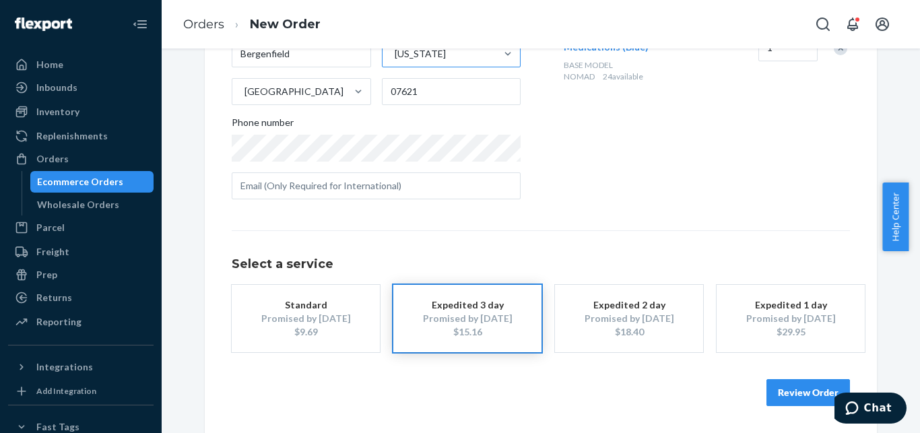
click at [787, 396] on button "Review Order" at bounding box center [809, 392] width 84 height 27
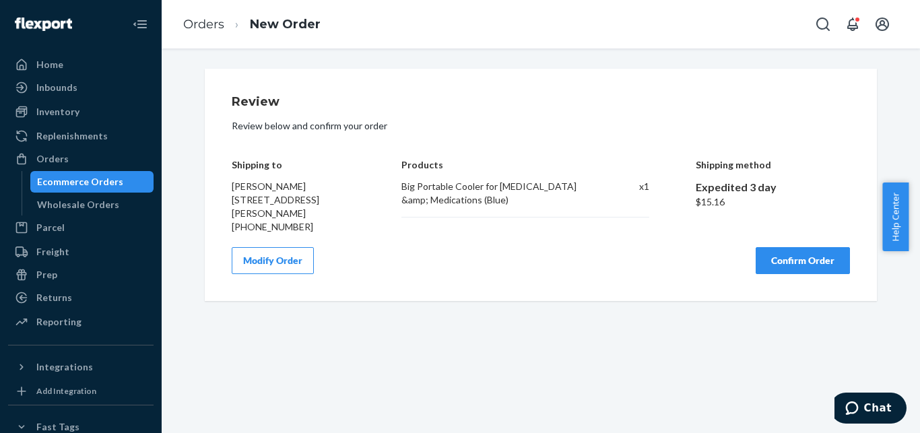
scroll to position [0, 0]
click at [805, 268] on button "Confirm Order" at bounding box center [803, 260] width 94 height 27
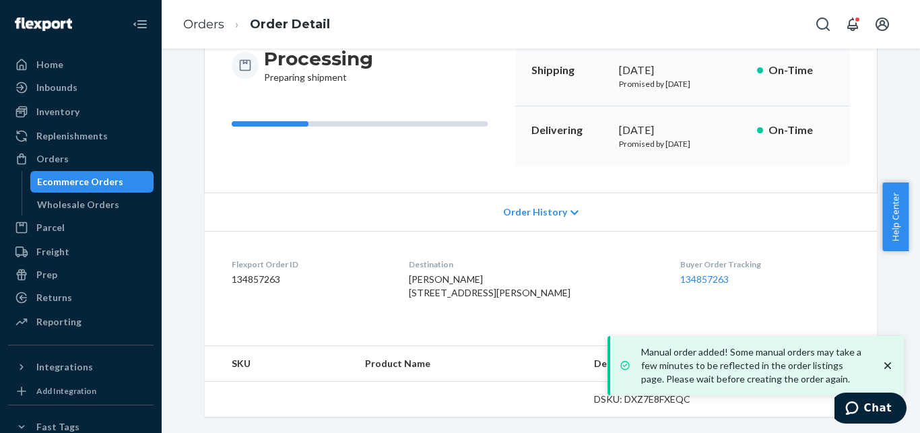
scroll to position [154, 0]
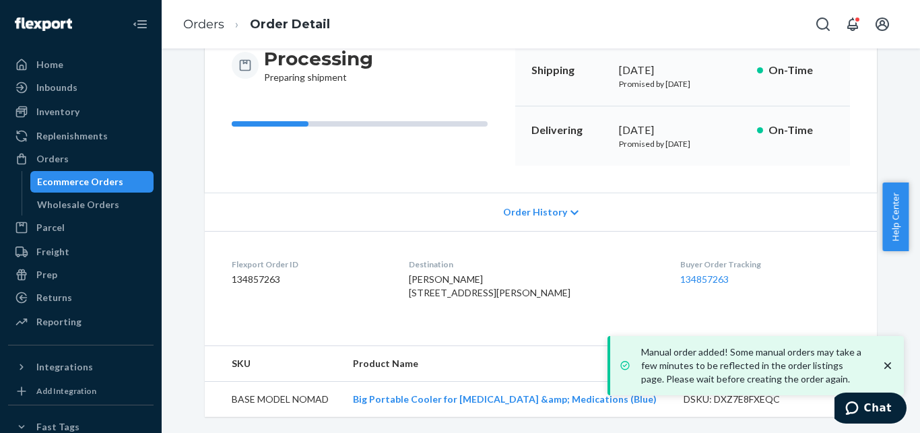
drag, startPoint x: 612, startPoint y: 138, endPoint x: 718, endPoint y: 145, distance: 106.0
click at [718, 145] on div "Delivering [DATE] Promised by [DATE] On-Time" at bounding box center [682, 135] width 335 height 59
copy p "Promised by [DATE]"
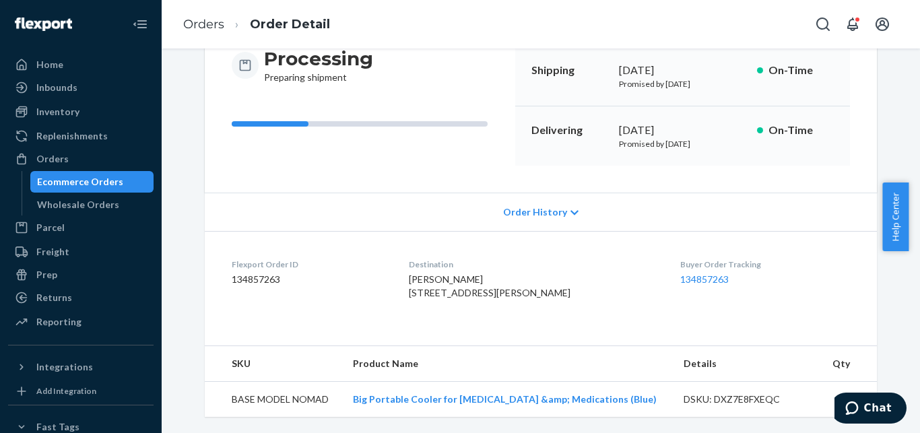
scroll to position [147, 0]
click at [86, 164] on div "Orders" at bounding box center [80, 159] width 143 height 19
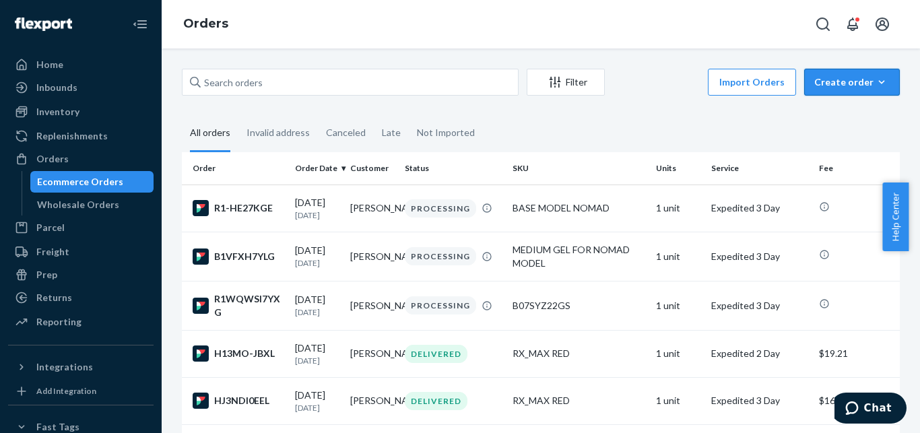
click at [805, 80] on button "Create order Ecommerce order Removal order" at bounding box center [853, 82] width 96 height 27
click at [819, 116] on span "Ecommerce order" at bounding box center [861, 114] width 84 height 9
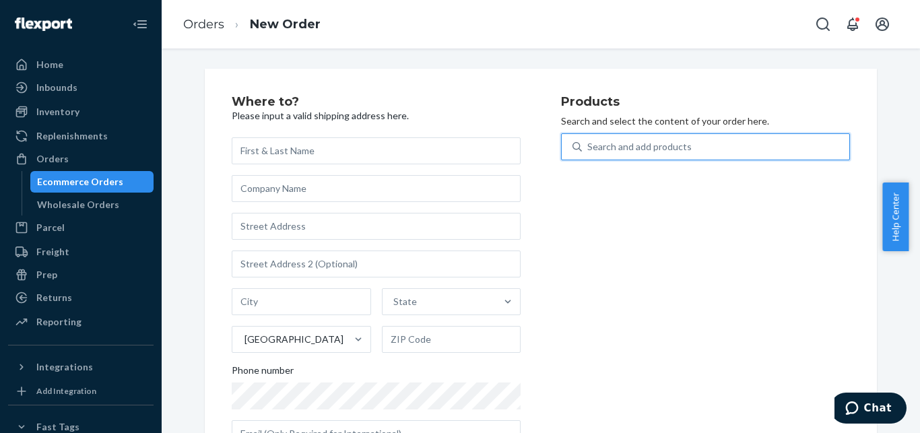
click at [632, 149] on div "Search and add products" at bounding box center [640, 146] width 104 height 13
click at [589, 149] on input "0 results available. Use Up and Down to choose options, press Enter to select t…" at bounding box center [588, 146] width 1 height 13
paste input "SKUS2-IAI9-R75Y"
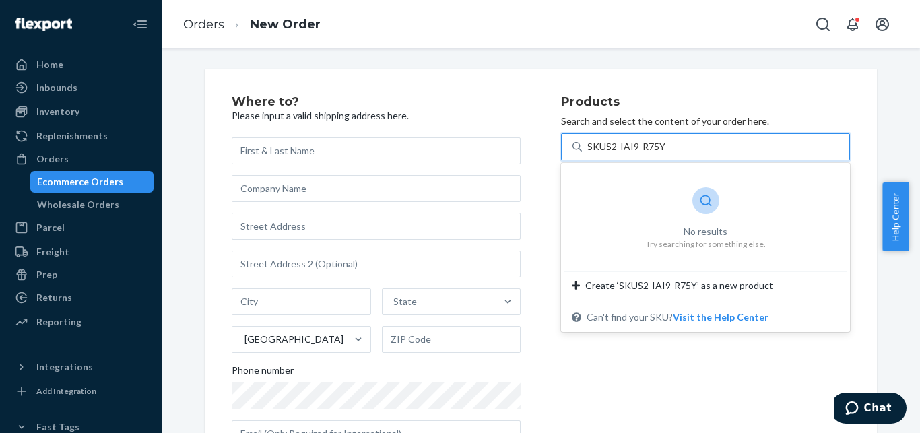
click at [600, 150] on input "SKUS2-IAI9-R75Y" at bounding box center [626, 146] width 77 height 13
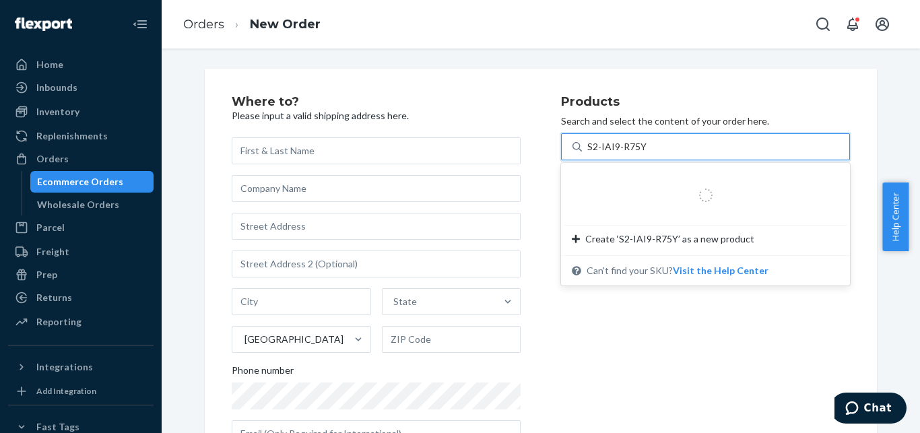
type input "S2-IAI9-R75Y"
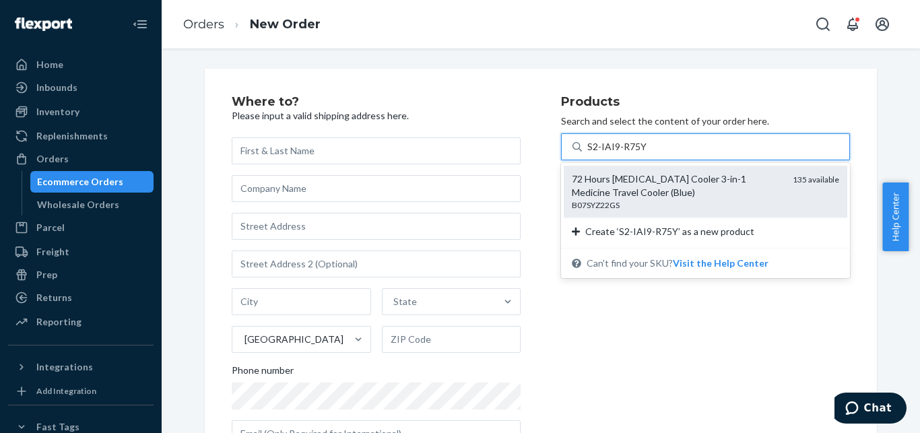
click at [666, 198] on div "72 Hours [MEDICAL_DATA] Cooler 3-in-1 Medicine Travel Cooler (Blue)" at bounding box center [677, 186] width 210 height 27
click at [647, 154] on input "S2-IAI9-R75Y" at bounding box center [617, 146] width 59 height 13
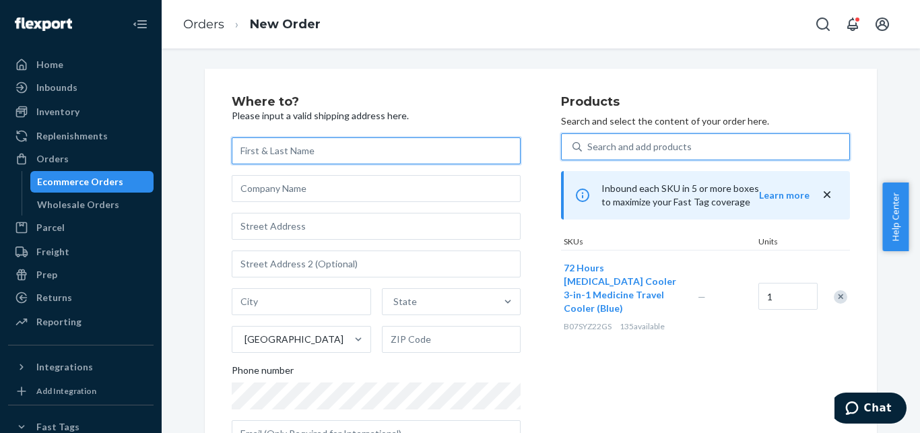
click at [350, 156] on input "text" at bounding box center [376, 150] width 289 height 27
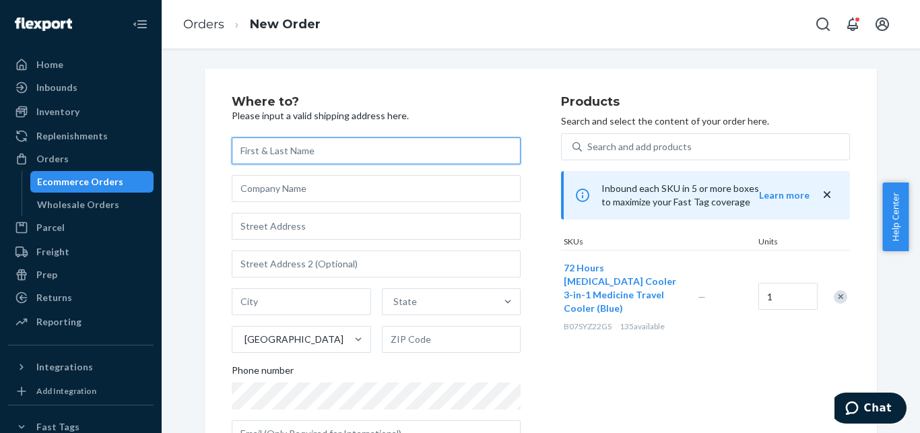
click at [350, 156] on input "text" at bounding box center [376, 150] width 289 height 27
paste input "[PERSON_NAME]"
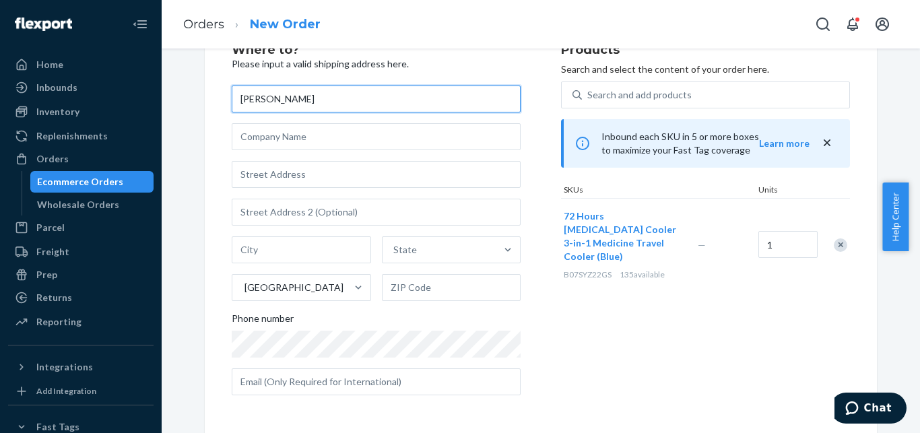
paste input "[PERSON_NAME]"
type input "[PERSON_NAME]"
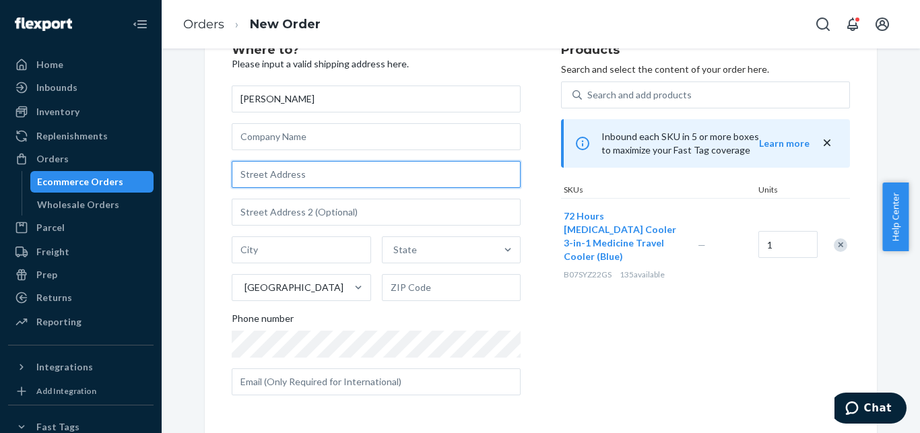
click at [345, 178] on input "text" at bounding box center [376, 174] width 289 height 27
paste input "[STREET_ADDRESS]"
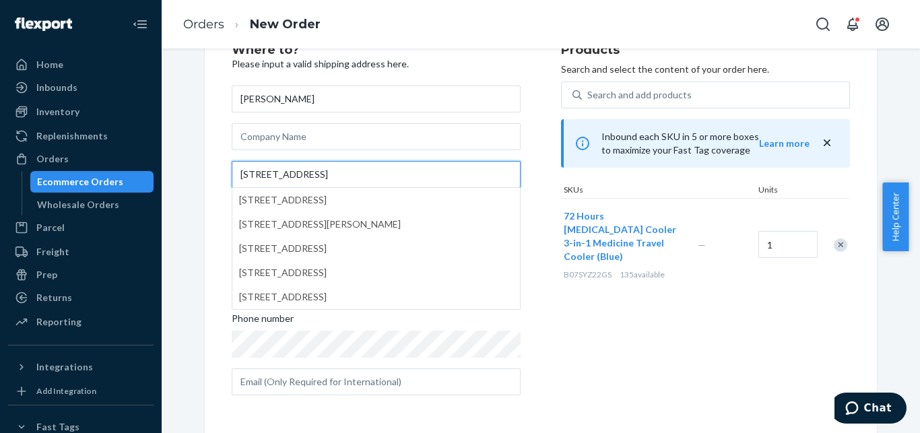
type input "[STREET_ADDRESS]"
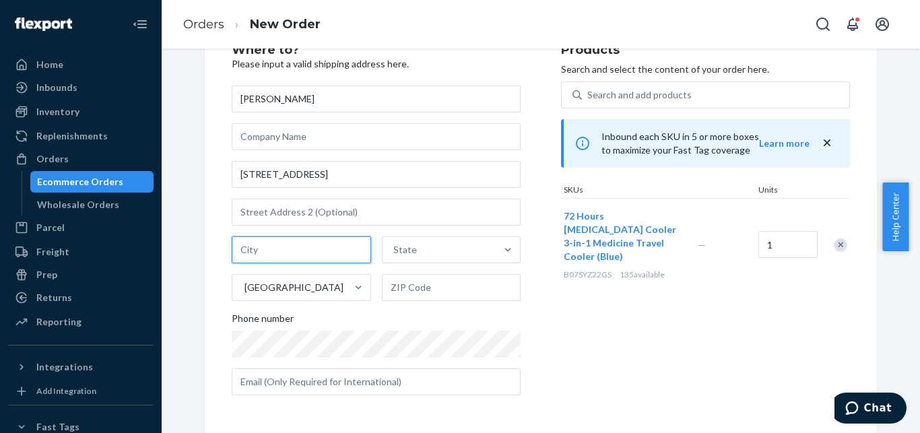
click at [335, 246] on input "text" at bounding box center [301, 250] width 139 height 27
paste input "ELKHORN"
type input "ELKHORN"
click at [394, 251] on div "State" at bounding box center [406, 249] width 24 height 13
click at [394, 251] on input "State" at bounding box center [394, 249] width 1 height 13
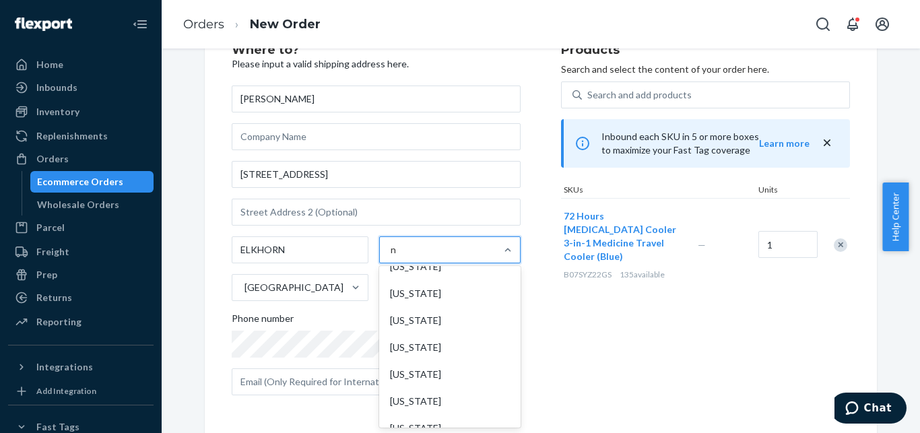
scroll to position [129, 0]
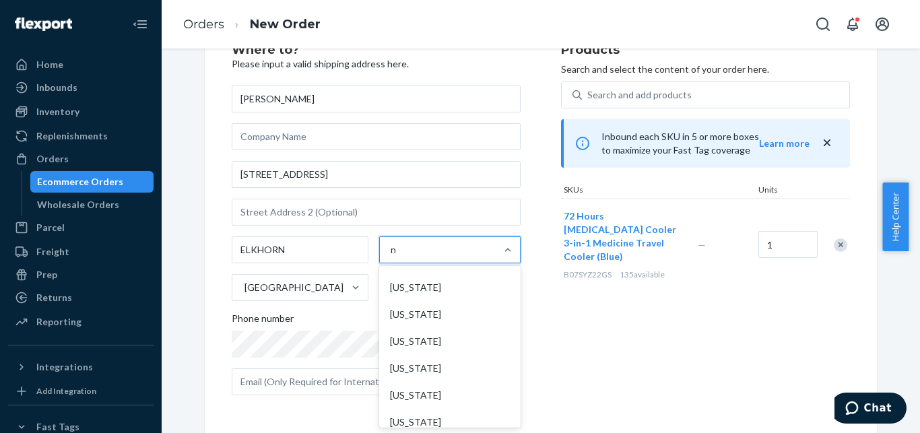
type input "ne"
click at [415, 338] on div "[US_STATE]" at bounding box center [450, 341] width 136 height 27
click at [402, 257] on input "ne" at bounding box center [396, 249] width 11 height 13
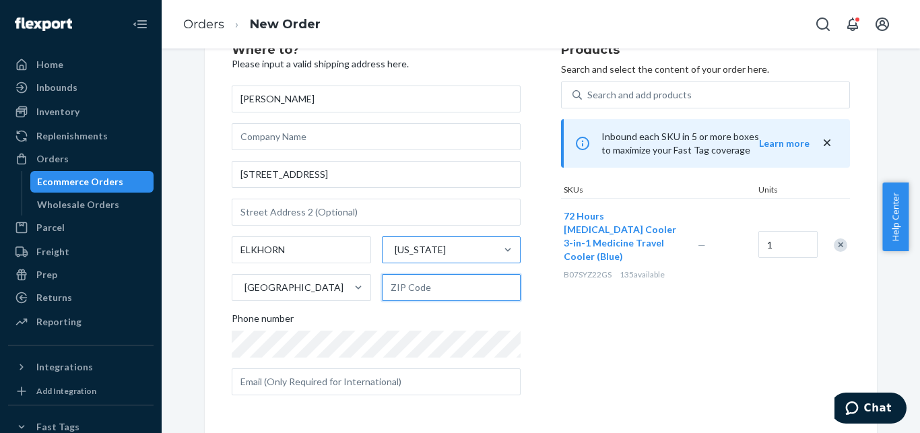
click at [427, 299] on input "text" at bounding box center [451, 287] width 139 height 27
paste input "68022"
type input "68022"
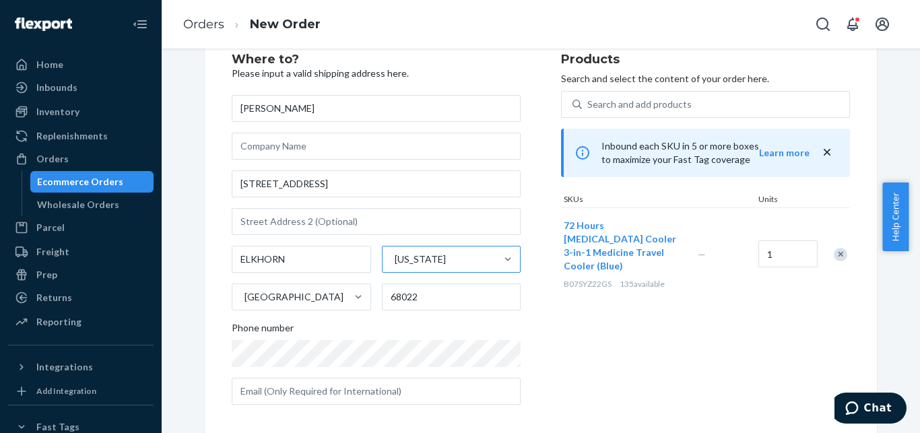
scroll to position [248, 0]
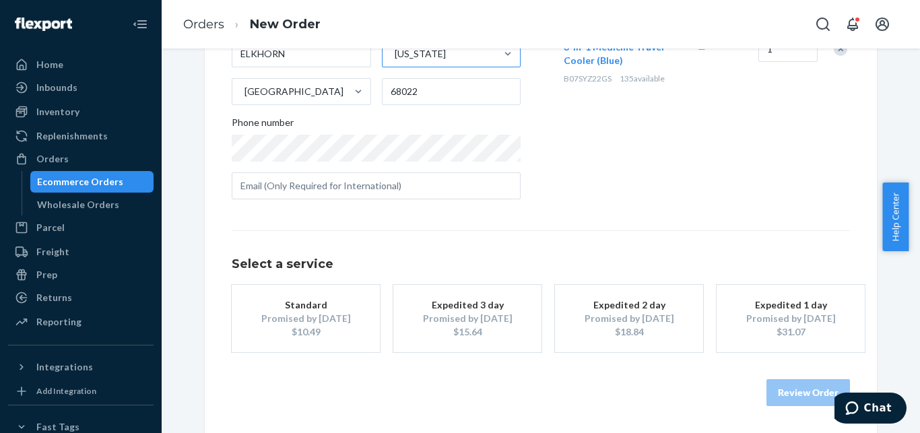
click at [466, 325] on div "Promised by [DATE]" at bounding box center [468, 318] width 108 height 13
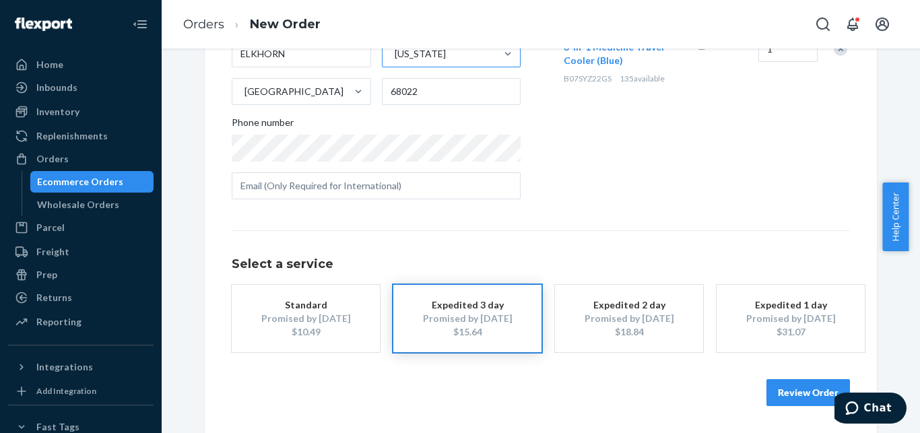
click at [786, 381] on button "Review Order" at bounding box center [809, 392] width 84 height 27
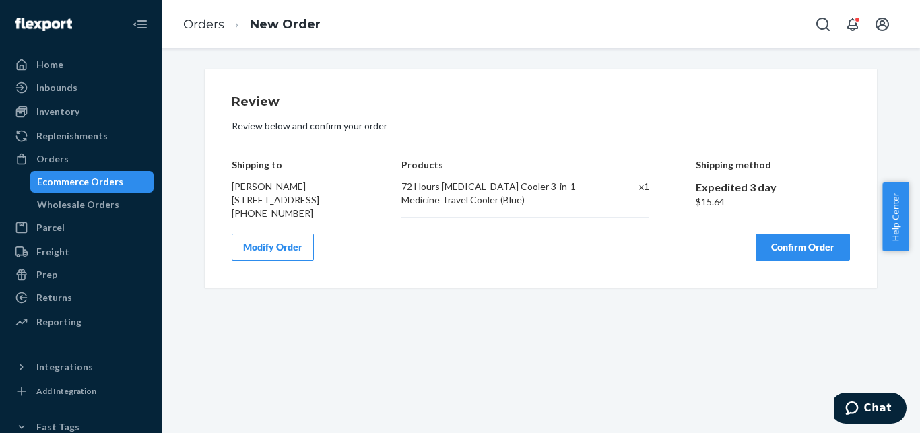
scroll to position [0, 0]
click at [822, 261] on button "Confirm Order" at bounding box center [803, 247] width 94 height 27
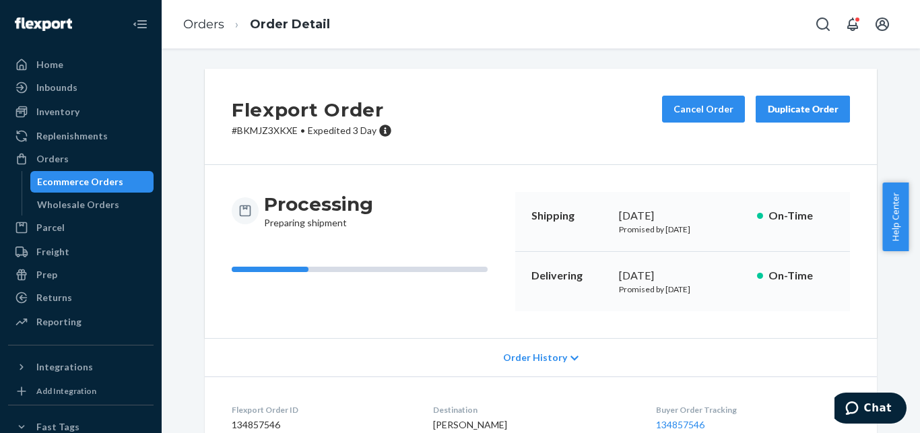
drag, startPoint x: 613, startPoint y: 290, endPoint x: 721, endPoint y: 298, distance: 108.7
click at [721, 298] on div "Delivering [DATE] Promised by [DATE] On-Time" at bounding box center [682, 281] width 335 height 59
copy p "Promised by [DATE]"
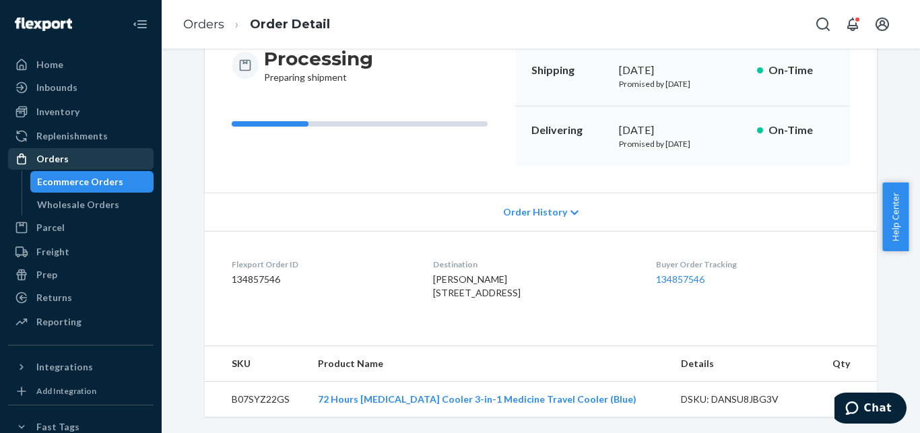
click at [104, 156] on div "Orders" at bounding box center [80, 159] width 143 height 19
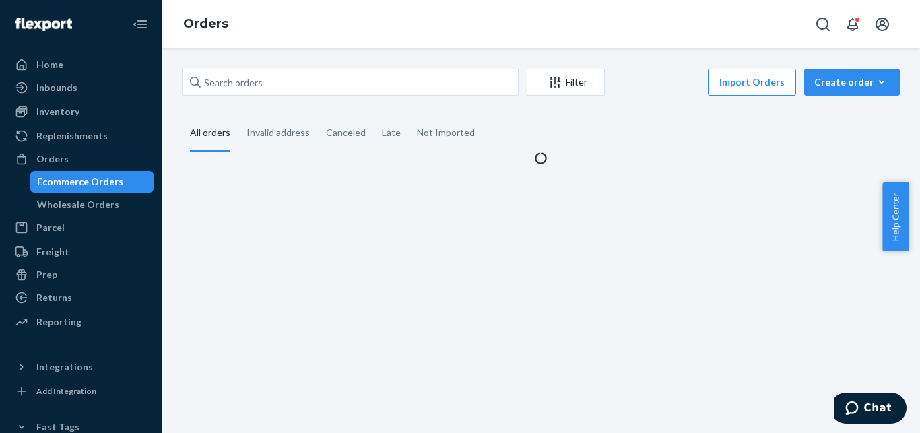
click at [839, 68] on div "Filter Import Orders Create order Ecommerce order Removal order All orders Inva…" at bounding box center [541, 241] width 759 height 385
click at [839, 81] on div "Create order" at bounding box center [852, 81] width 75 height 13
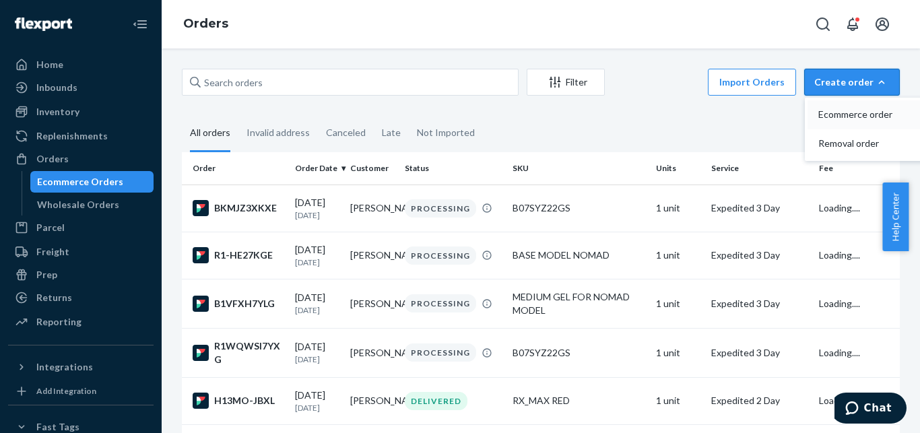
click at [840, 112] on span "Ecommerce order" at bounding box center [861, 114] width 84 height 9
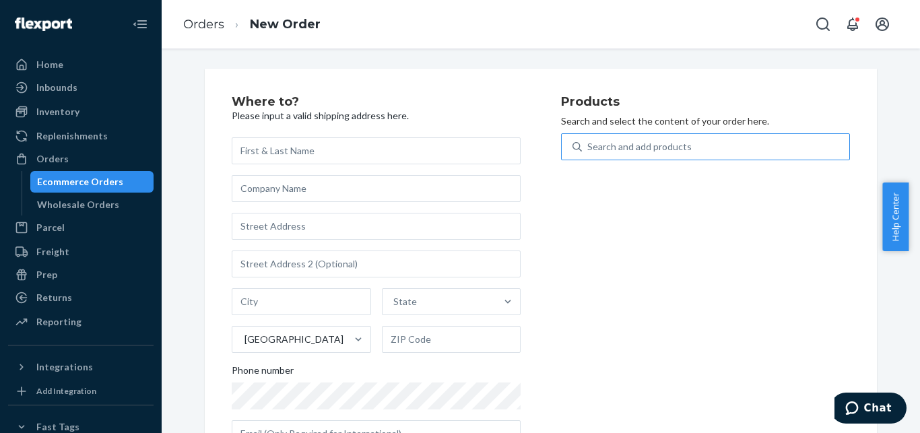
click at [617, 154] on div "Search and add products" at bounding box center [716, 147] width 268 height 24
click at [589, 154] on input "Search and add products" at bounding box center [588, 146] width 1 height 13
paste input "BIG COOLER WITH BIOGEL ONLY"
type input "BIG COOLER WITH BIOGEL ONLY"
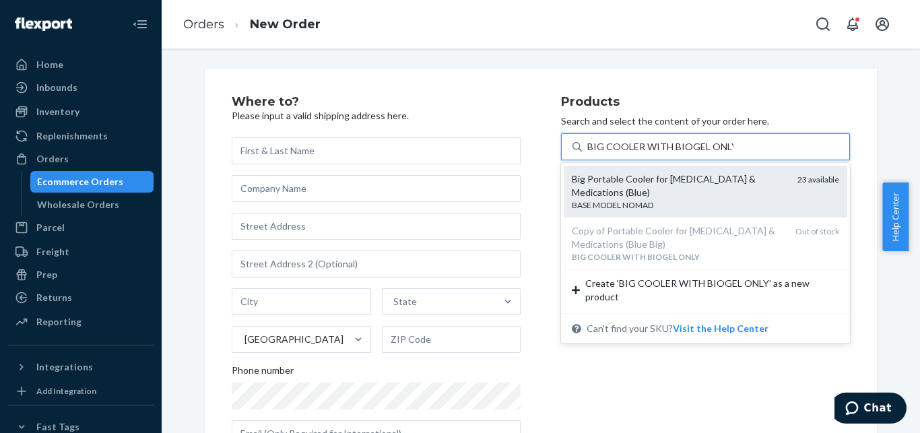
click at [621, 174] on div "Big Portable Cooler for [MEDICAL_DATA] & Medications (Blue)" at bounding box center [679, 186] width 215 height 27
click at [621, 154] on input "BIG COOLER WITH BIOGEL ONLY" at bounding box center [661, 146] width 146 height 13
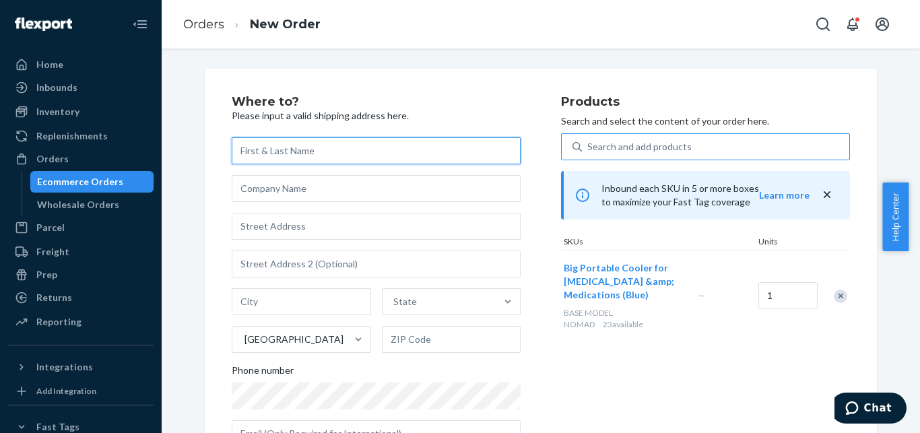
click at [301, 155] on input "text" at bounding box center [376, 150] width 289 height 27
paste input "[PERSON_NAME]"
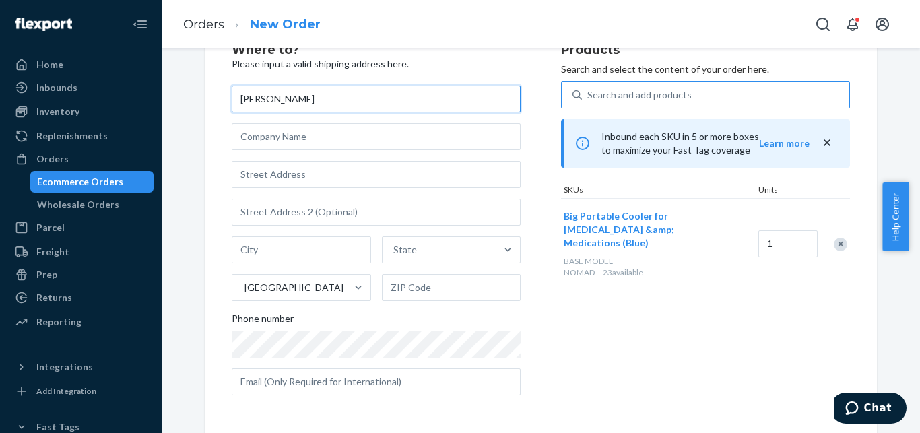
paste input "[PERSON_NAME]"
type input "[PERSON_NAME]"
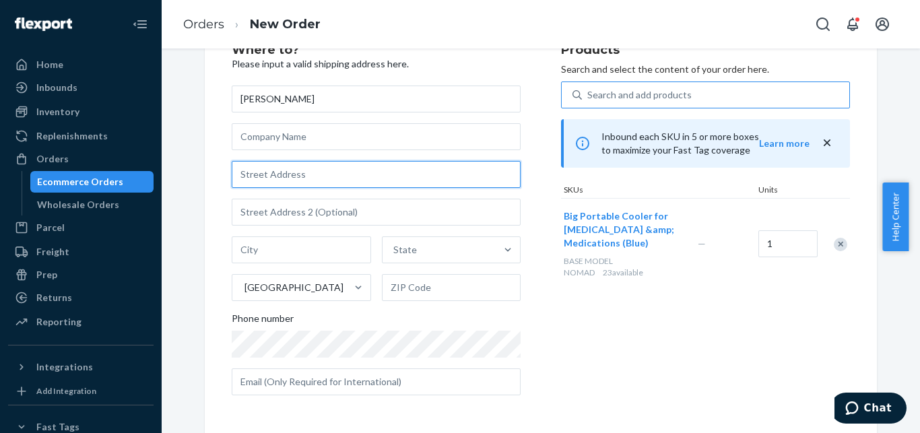
click at [321, 183] on input "text" at bounding box center [376, 174] width 289 height 27
paste input "[STREET_ADDRESS]"
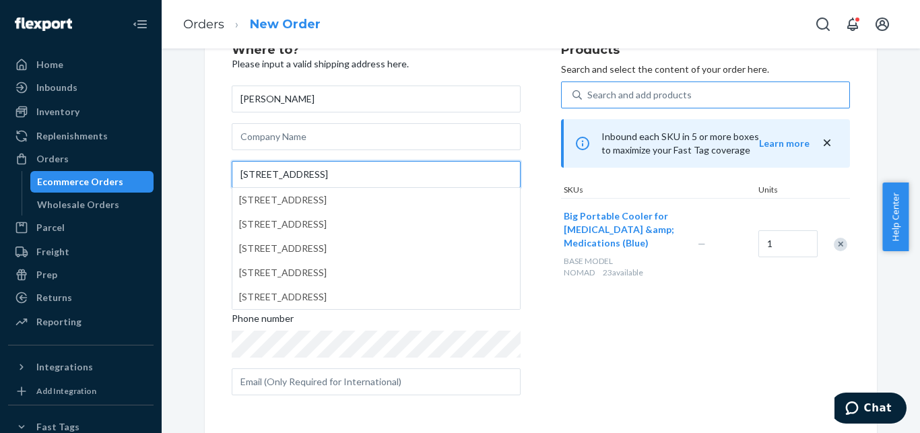
type input "[STREET_ADDRESS]"
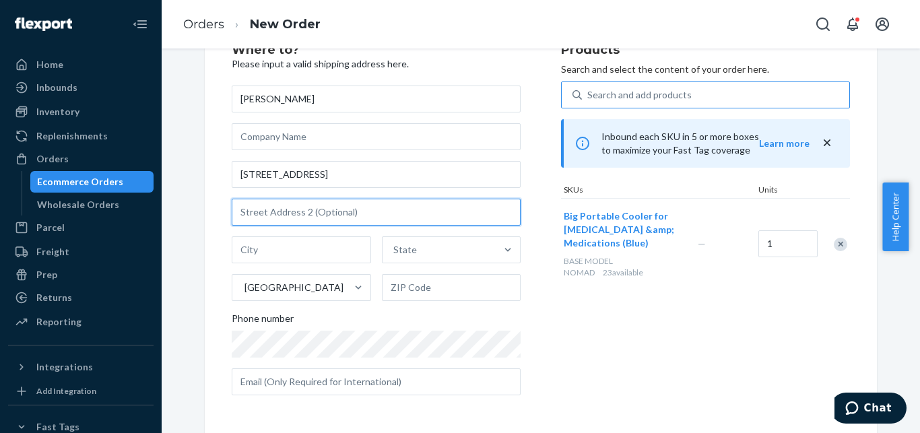
click at [277, 204] on input "text" at bounding box center [376, 212] width 289 height 27
paste input "Apt 201"
type input "Apt 201"
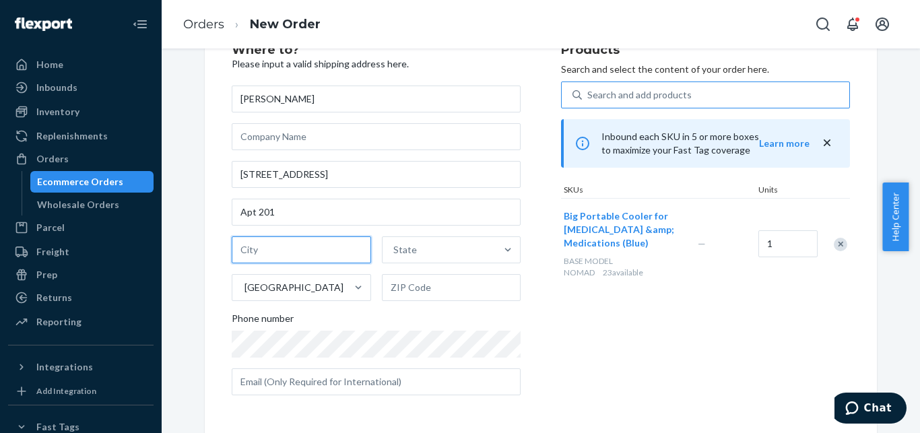
click at [304, 255] on input "text" at bounding box center [301, 250] width 139 height 27
paste input "[GEOGRAPHIC_DATA]"
type input "[GEOGRAPHIC_DATA]"
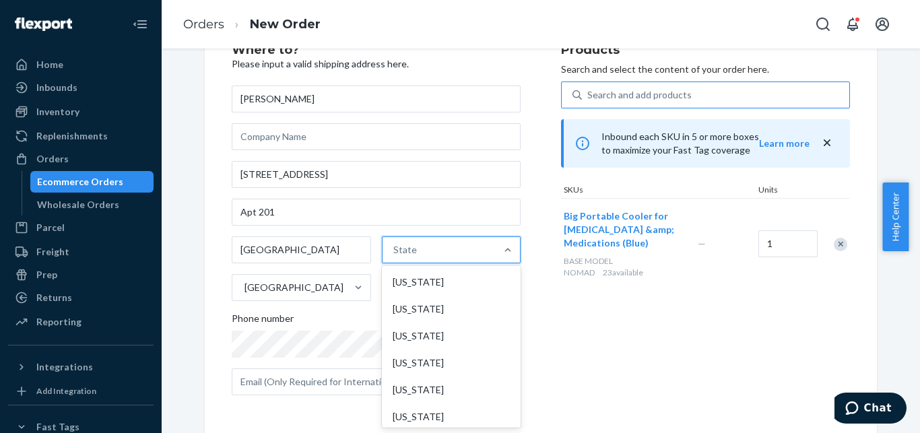
click at [428, 255] on div "State" at bounding box center [440, 250] width 114 height 27
click at [395, 255] on input "option [US_STATE] focused, 1 of 59. 59 results available. Use Up and Down to ch…" at bounding box center [394, 249] width 1 height 13
type input "f"
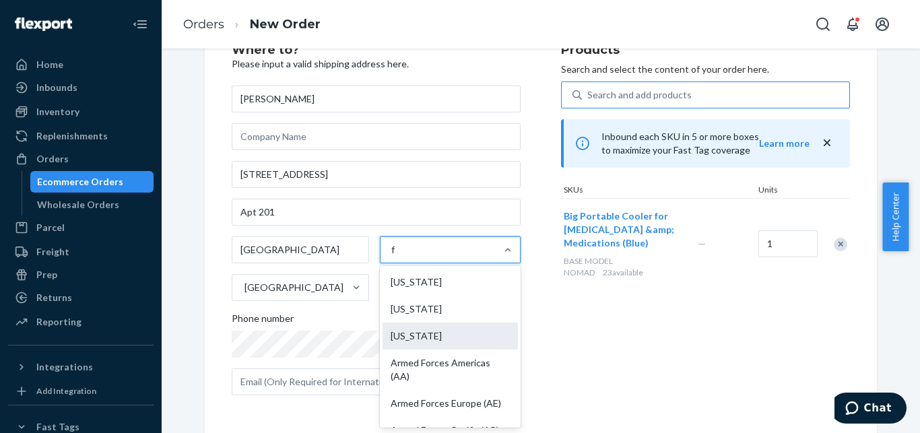
click at [417, 333] on div "[US_STATE]" at bounding box center [450, 336] width 135 height 27
click at [396, 257] on input "f" at bounding box center [394, 249] width 5 height 13
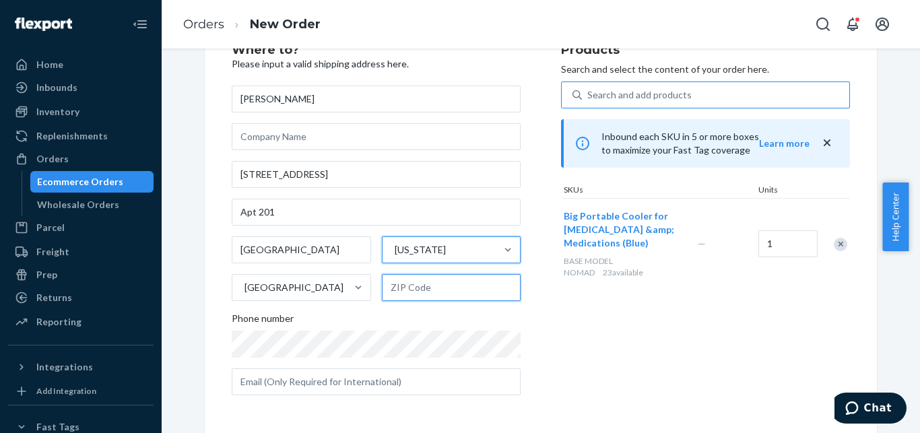
click at [455, 288] on input "text" at bounding box center [451, 287] width 139 height 27
paste input "33407"
type input "33407"
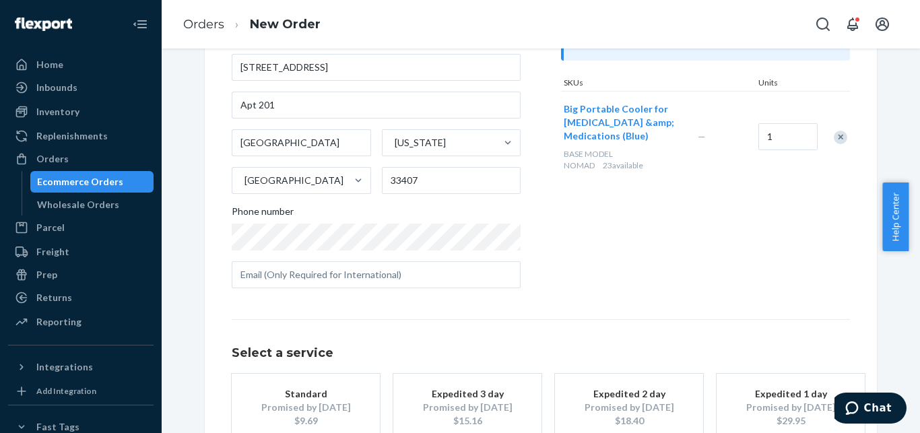
scroll to position [248, 0]
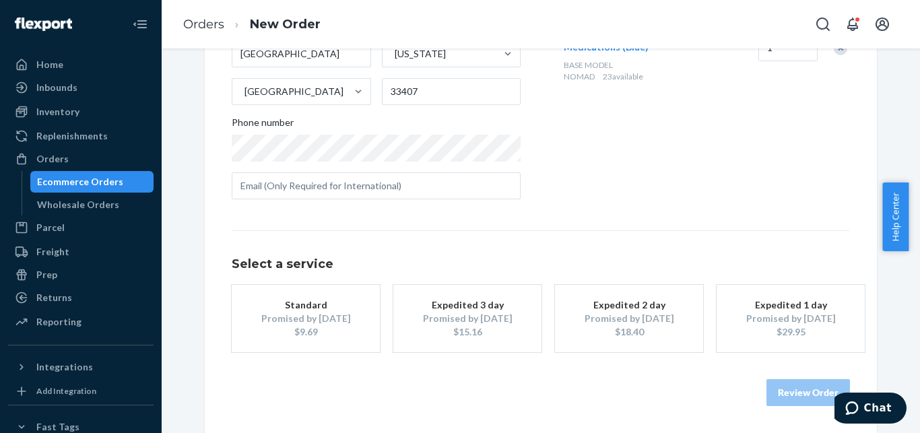
click at [485, 309] on div "Expedited 3 day" at bounding box center [468, 305] width 108 height 13
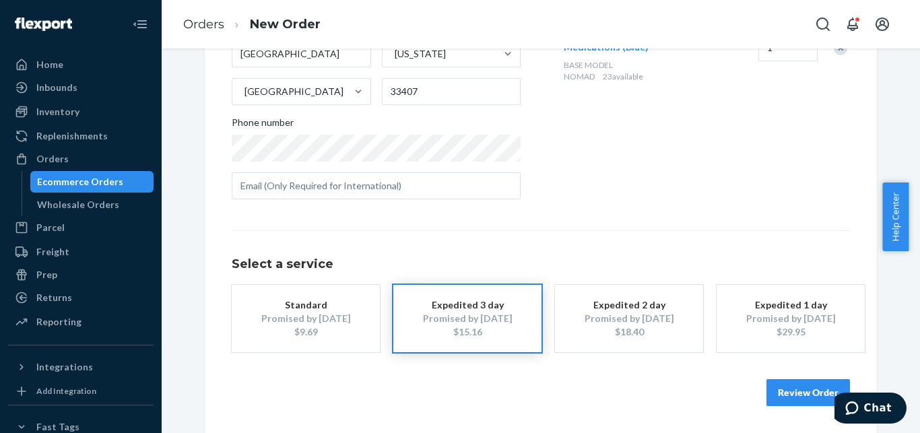
click at [780, 388] on button "Review Order" at bounding box center [809, 392] width 84 height 27
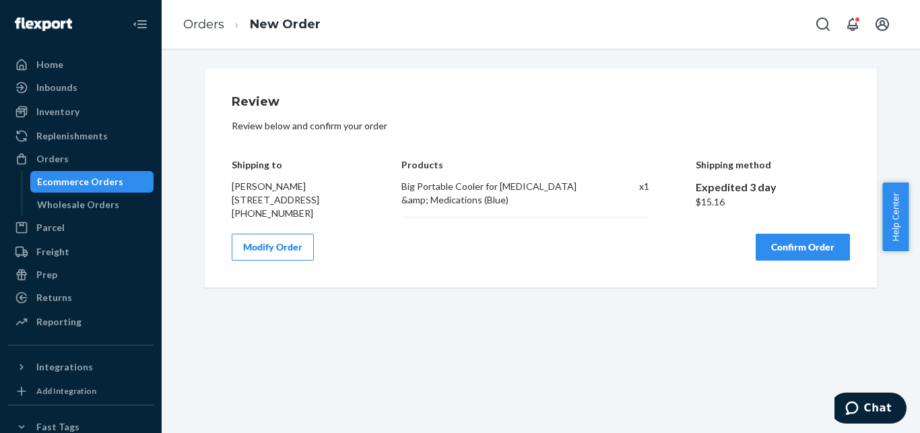
scroll to position [0, 0]
click at [789, 261] on button "Confirm Order" at bounding box center [803, 247] width 94 height 27
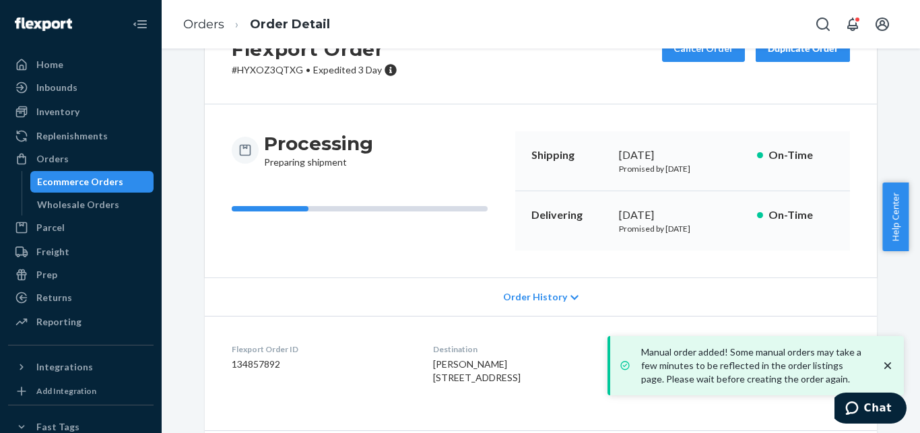
scroll to position [63, 0]
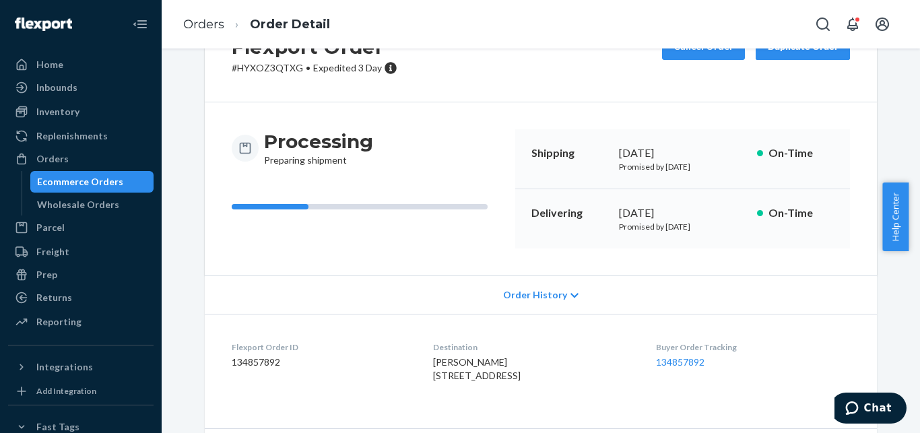
drag, startPoint x: 612, startPoint y: 231, endPoint x: 718, endPoint y: 240, distance: 106.2
click at [718, 240] on div "Delivering [DATE] Promised by [DATE] On-Time" at bounding box center [682, 218] width 335 height 59
copy p "Promised by [DATE]"
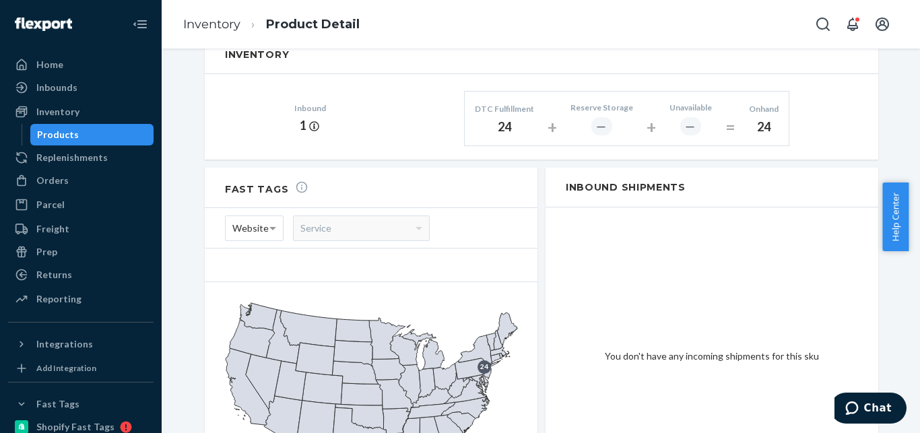
scroll to position [914, 0]
